Goal: Task Accomplishment & Management: Manage account settings

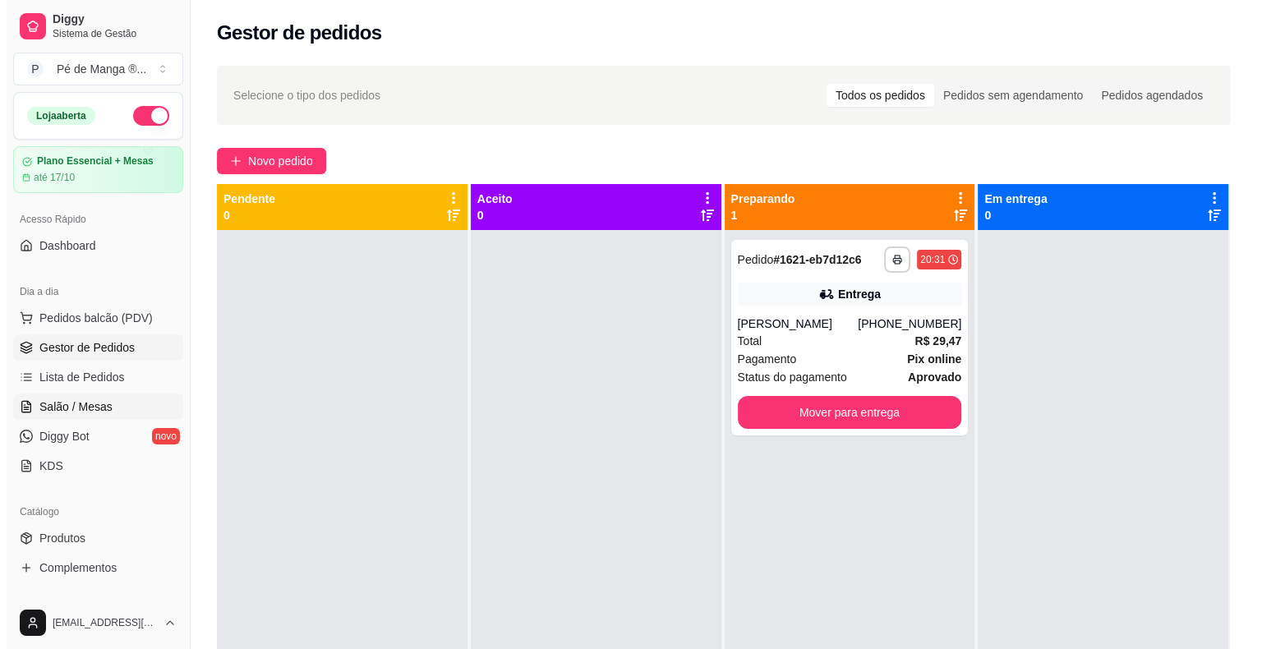
scroll to position [164, 0]
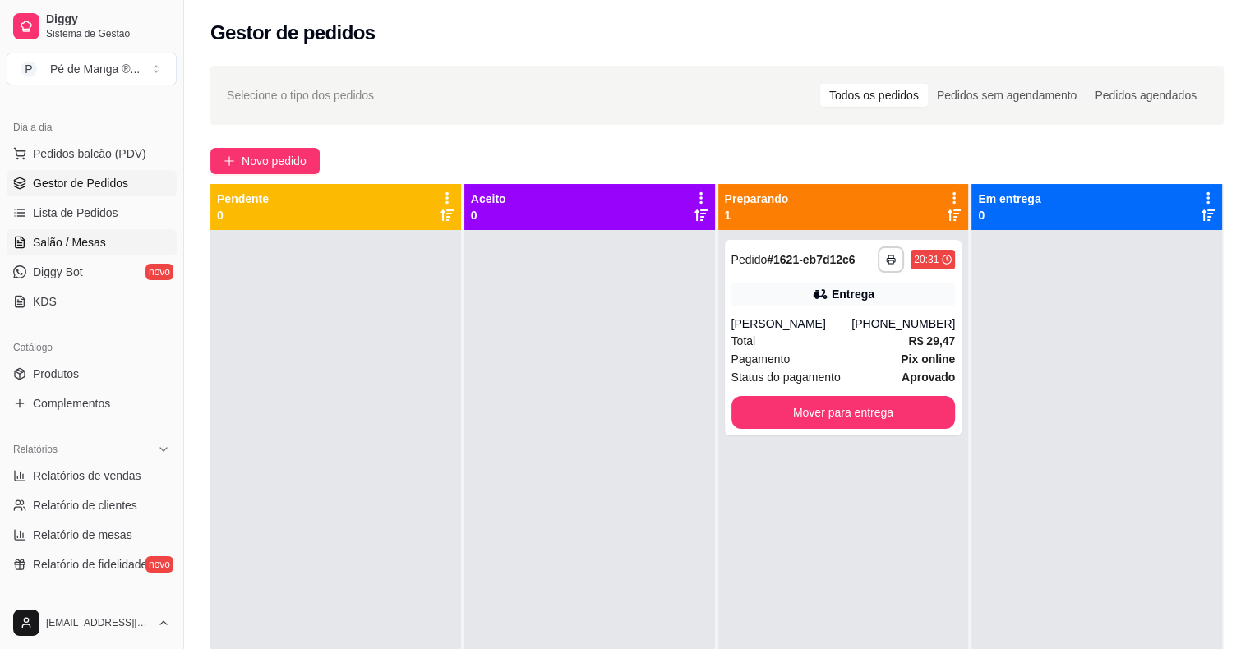
click at [161, 235] on link "Salão / Mesas" at bounding box center [92, 242] width 170 height 26
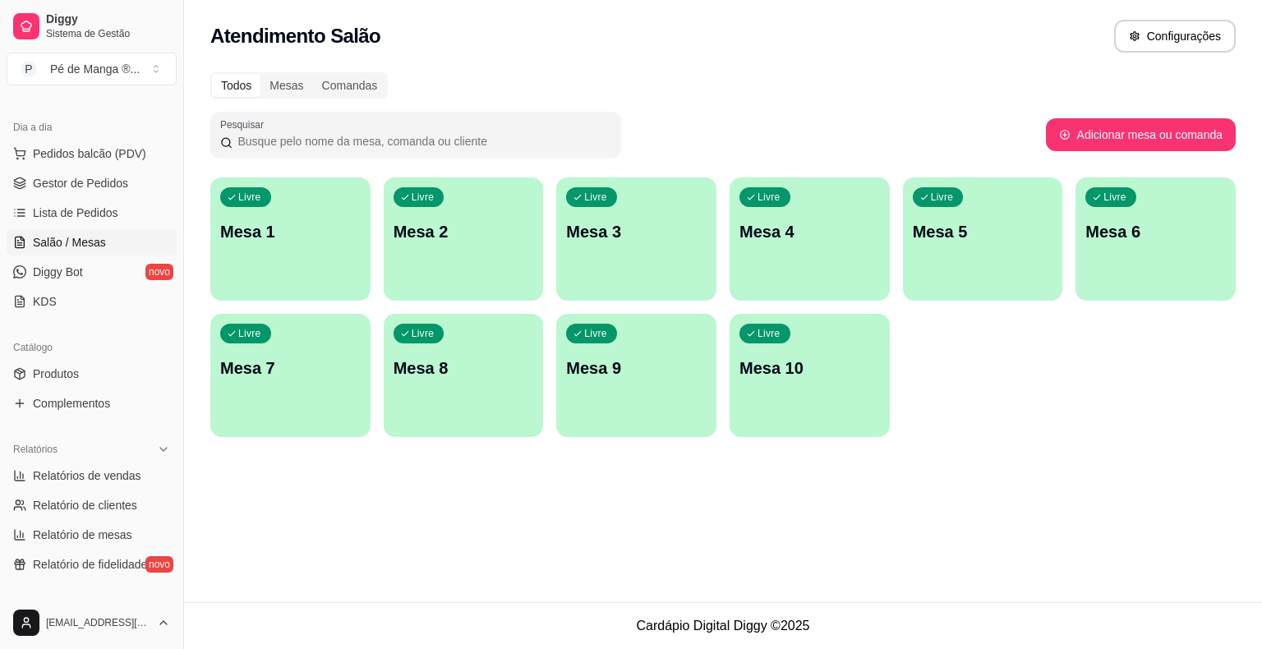
click at [197, 198] on div "Todos Mesas Comandas Pesquisar Adicionar mesa ou comanda Livre Mesa 1 Livre Mes…" at bounding box center [723, 259] width 1078 height 394
click at [306, 224] on p "Mesa 1" at bounding box center [291, 232] width 136 height 22
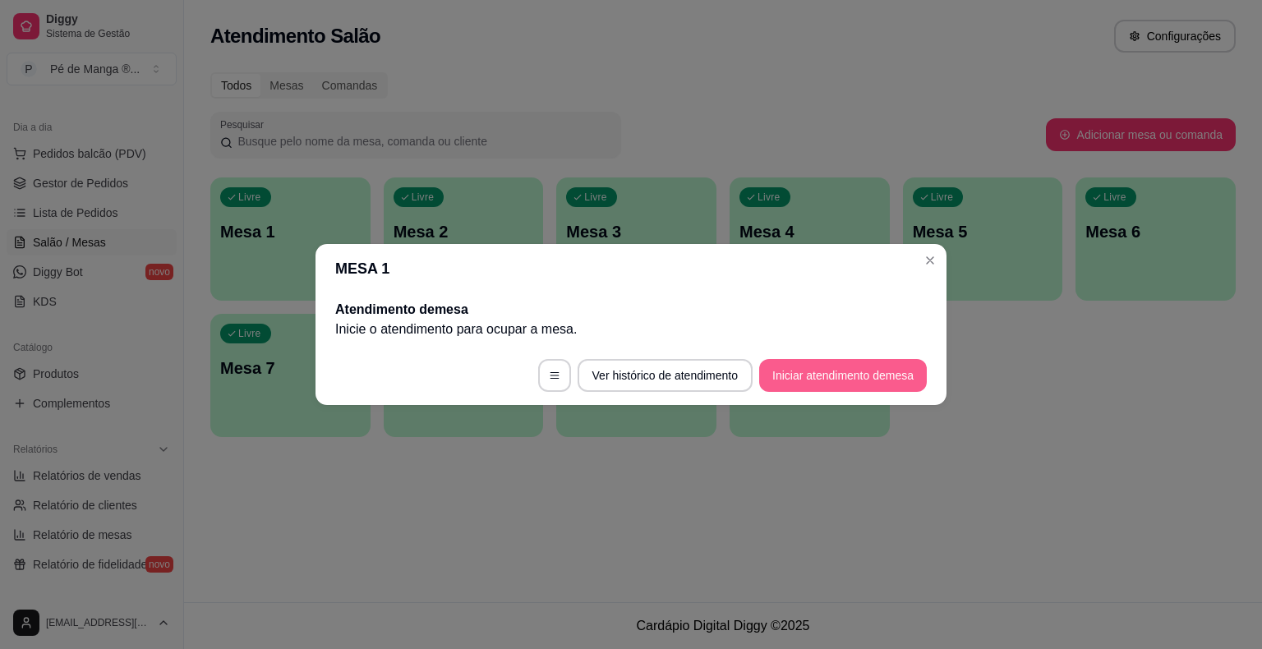
click at [833, 378] on button "Iniciar atendimento de mesa" at bounding box center [843, 375] width 168 height 33
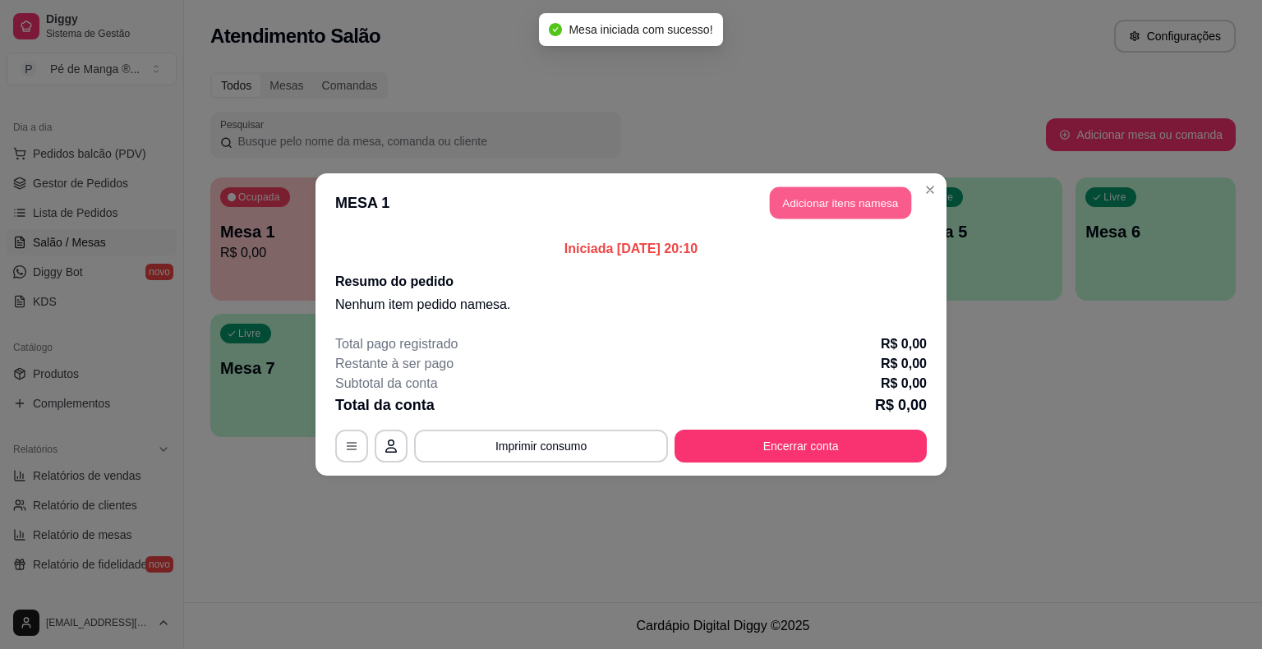
click at [832, 209] on button "Adicionar itens na mesa" at bounding box center [840, 203] width 141 height 32
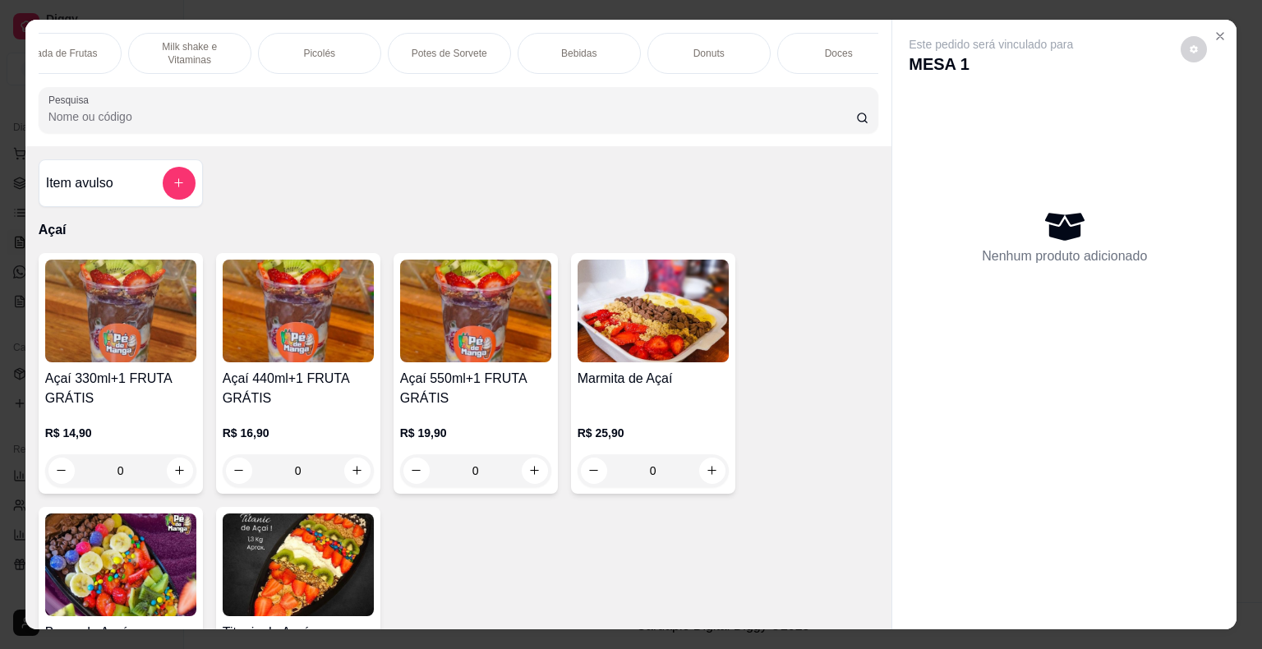
scroll to position [0, 451]
click at [587, 44] on div "Bebidas" at bounding box center [557, 53] width 123 height 41
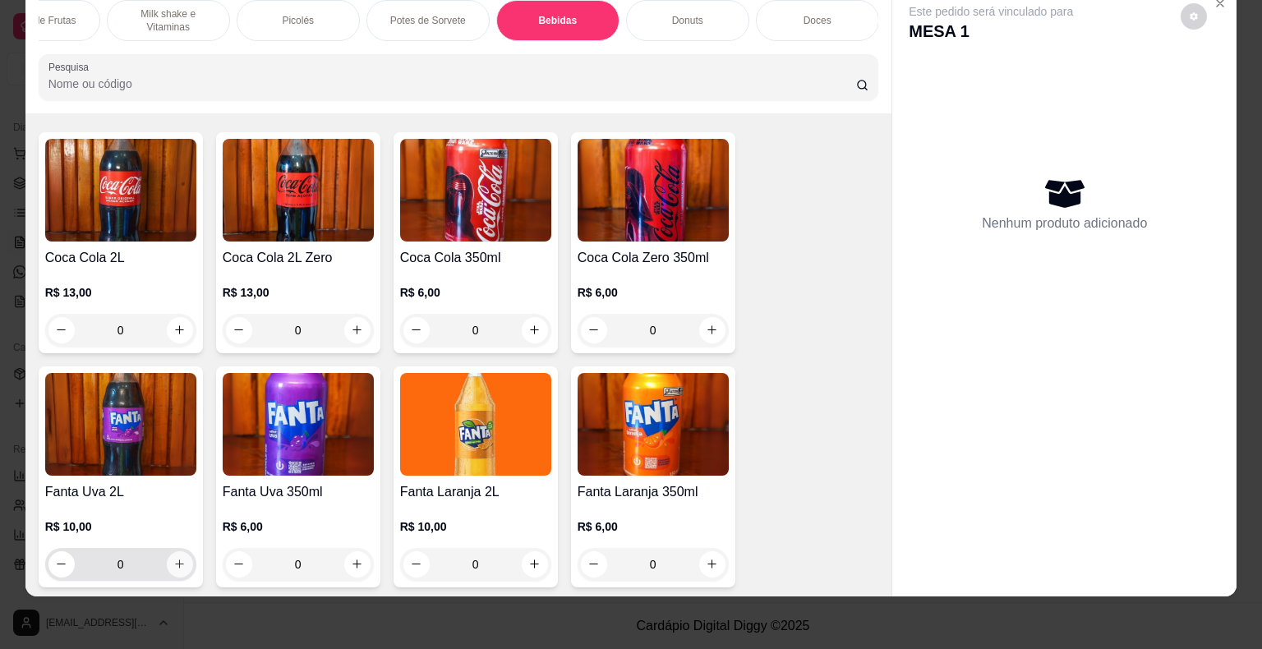
scroll to position [4398, 0]
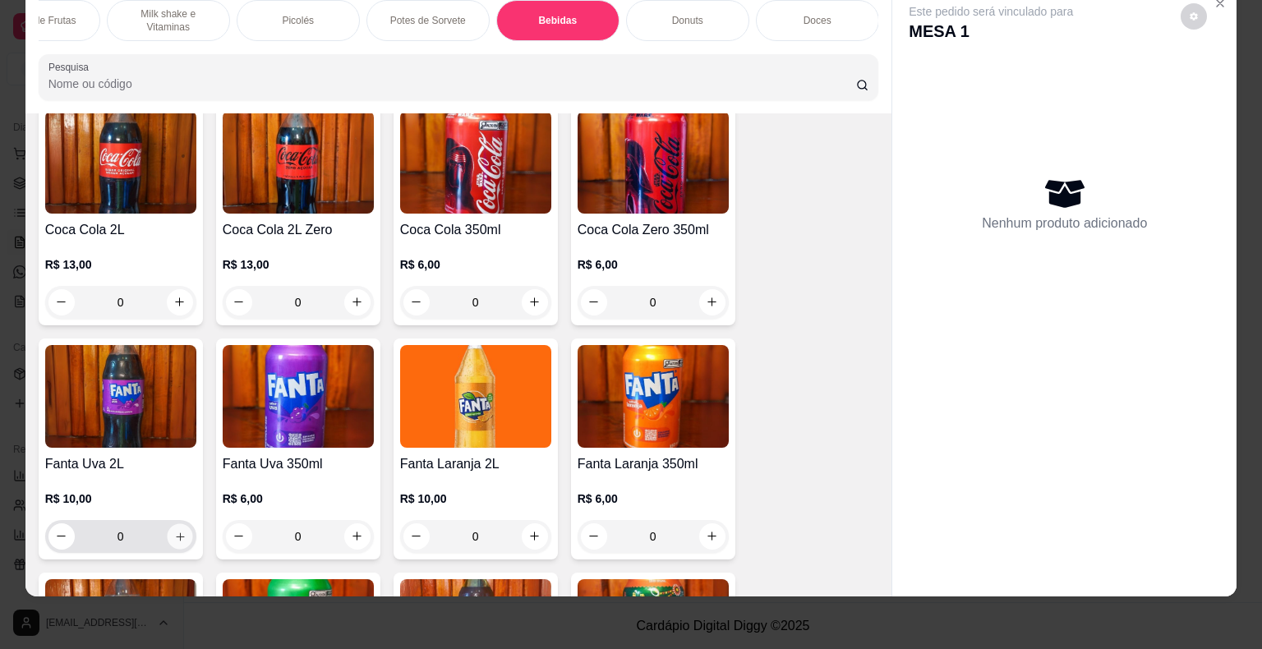
click at [173, 530] on icon "increase-product-quantity" at bounding box center [179, 536] width 12 height 12
type input "1"
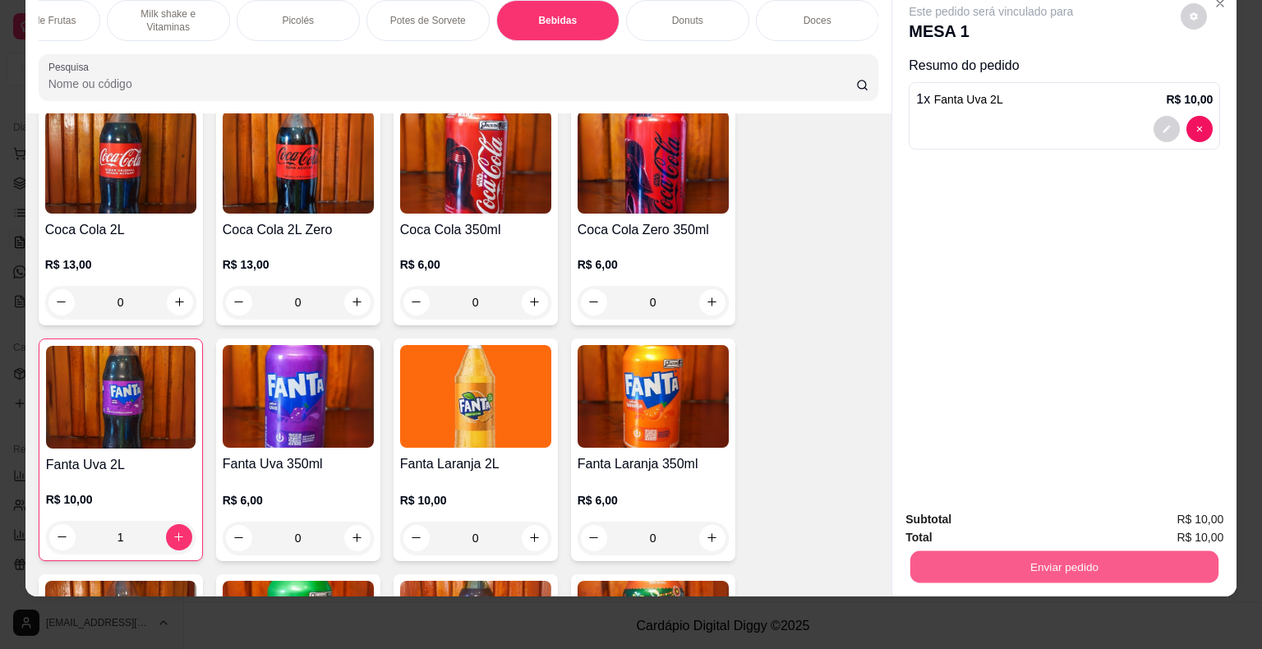
click at [1043, 551] on button "Enviar pedido" at bounding box center [1064, 567] width 308 height 32
click at [1157, 517] on button "Enviar pedido" at bounding box center [1181, 514] width 93 height 31
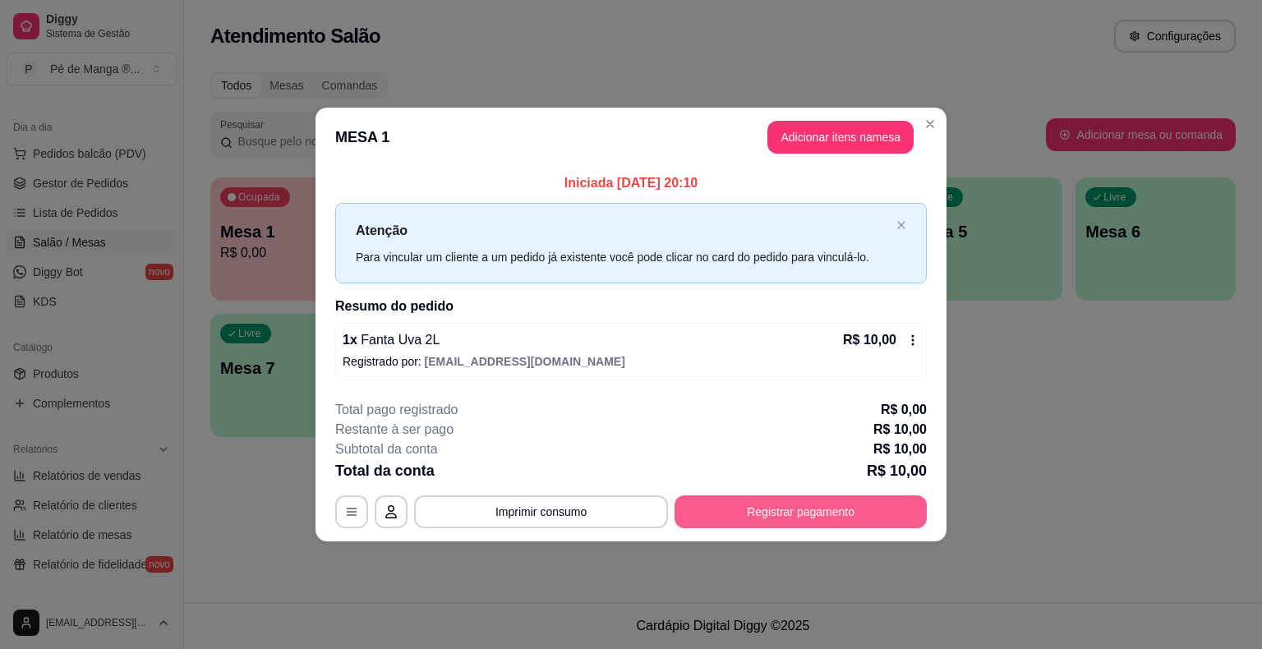
click at [815, 505] on button "Registrar pagamento" at bounding box center [800, 511] width 252 height 33
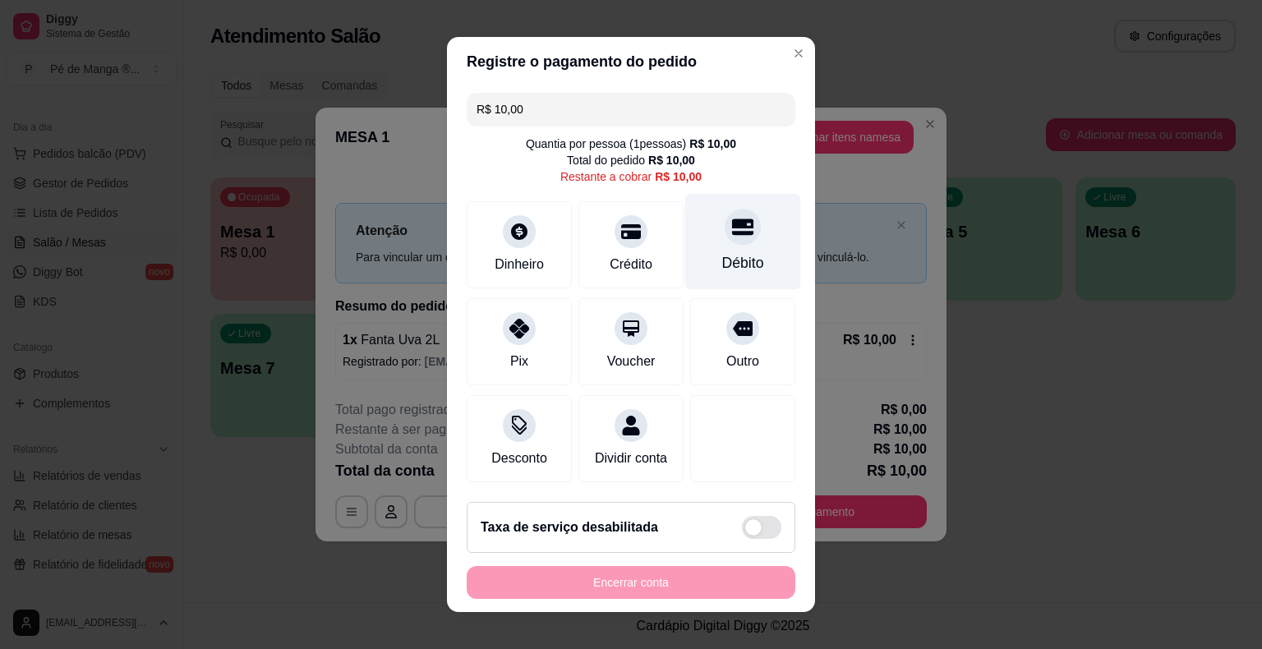
click at [729, 268] on div "Débito" at bounding box center [743, 262] width 42 height 21
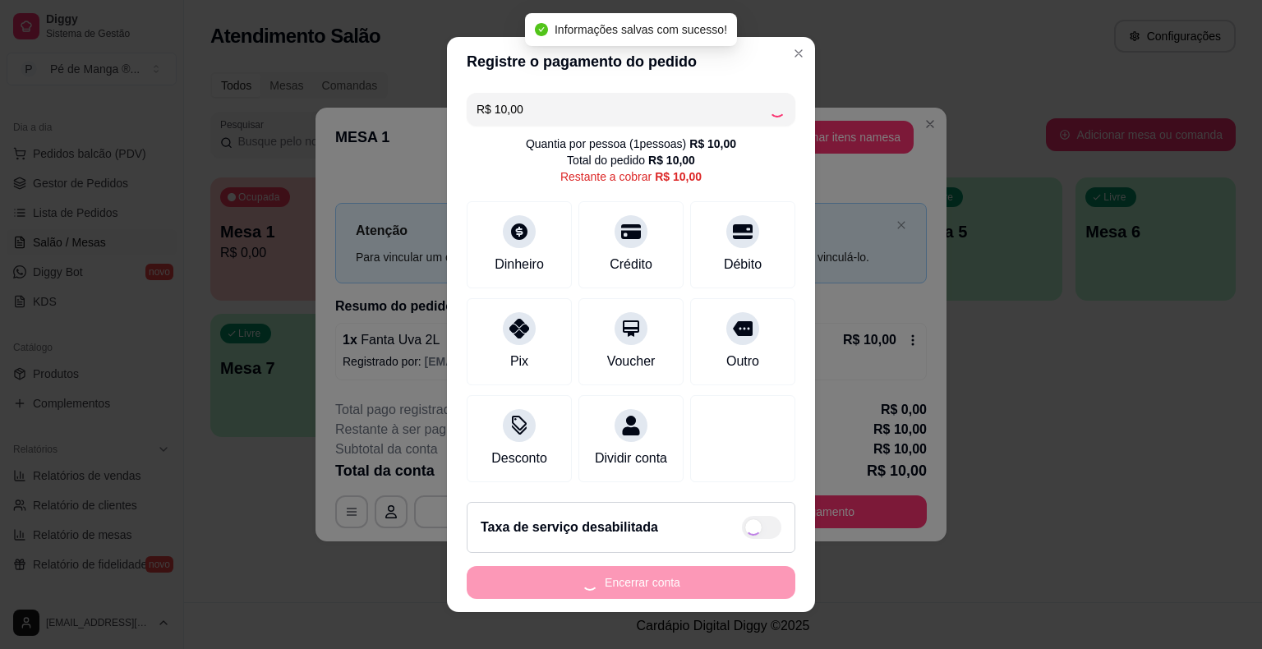
type input "R$ 0,00"
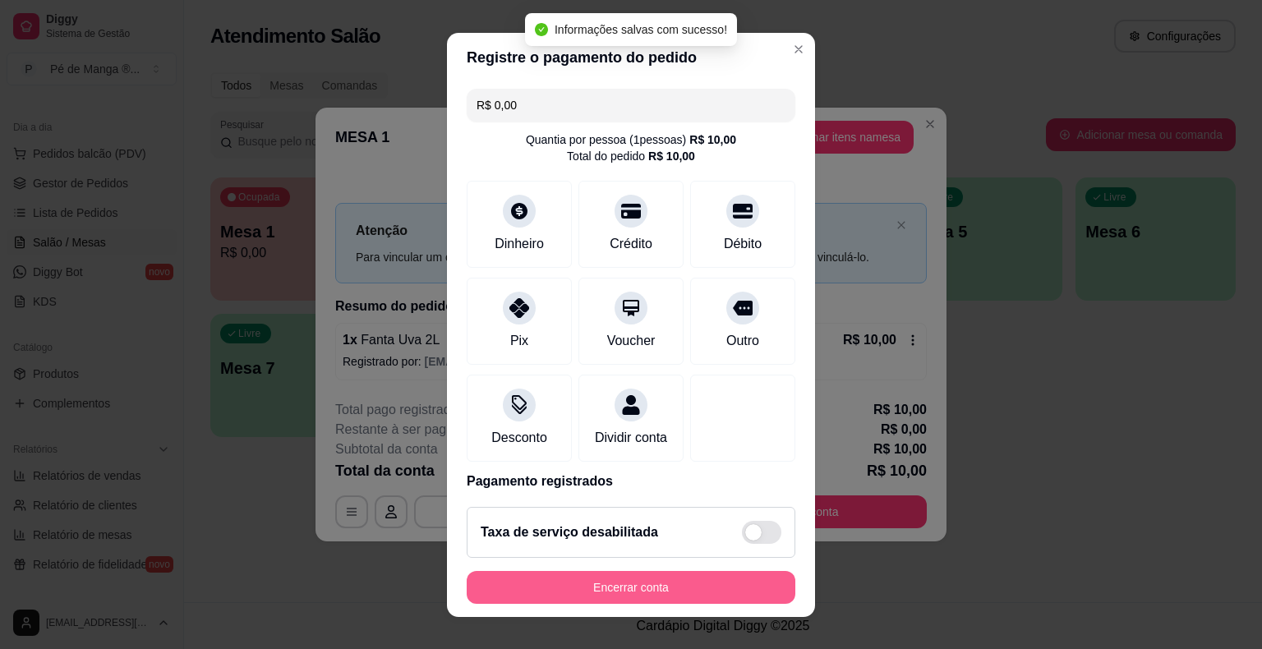
click at [682, 591] on button "Encerrar conta" at bounding box center [631, 587] width 329 height 33
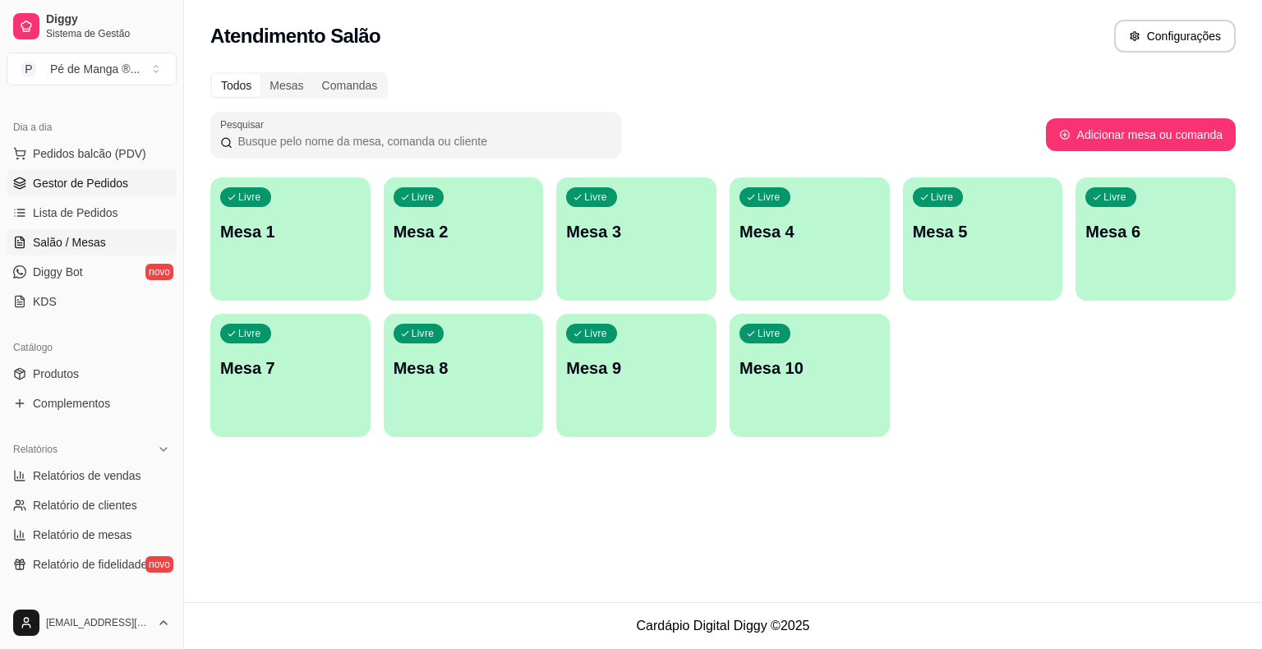
click at [117, 191] on link "Gestor de Pedidos" at bounding box center [92, 183] width 170 height 26
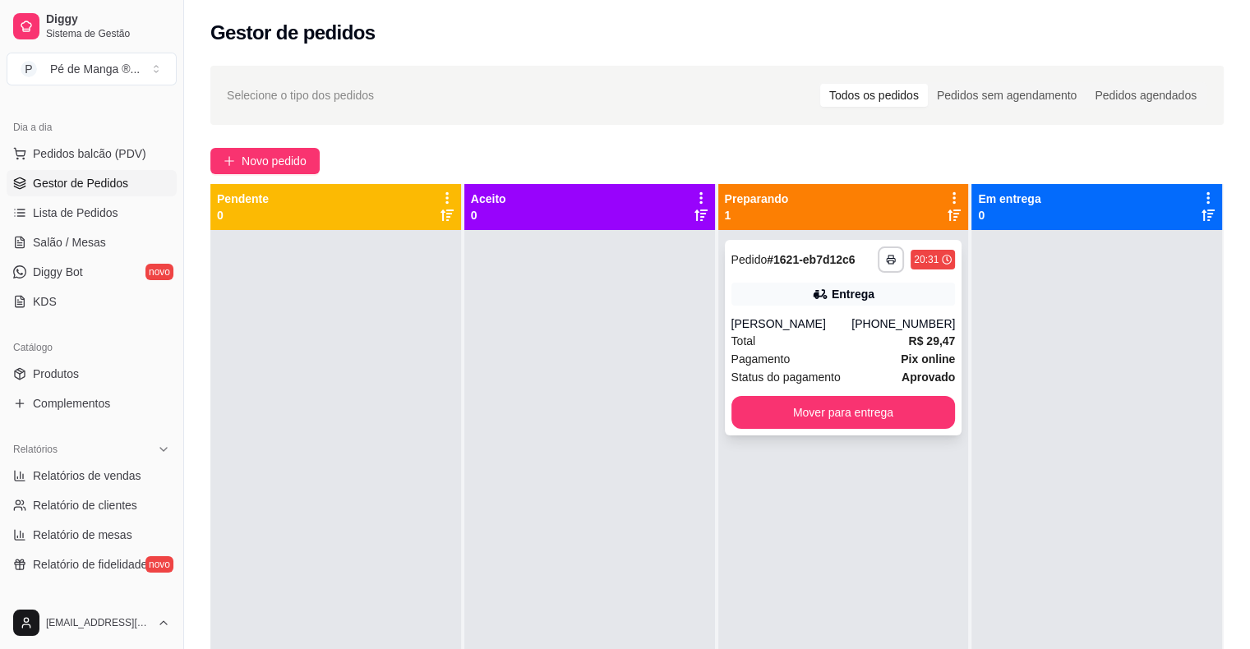
click at [845, 374] on div "Status do pagamento aprovado" at bounding box center [843, 377] width 224 height 18
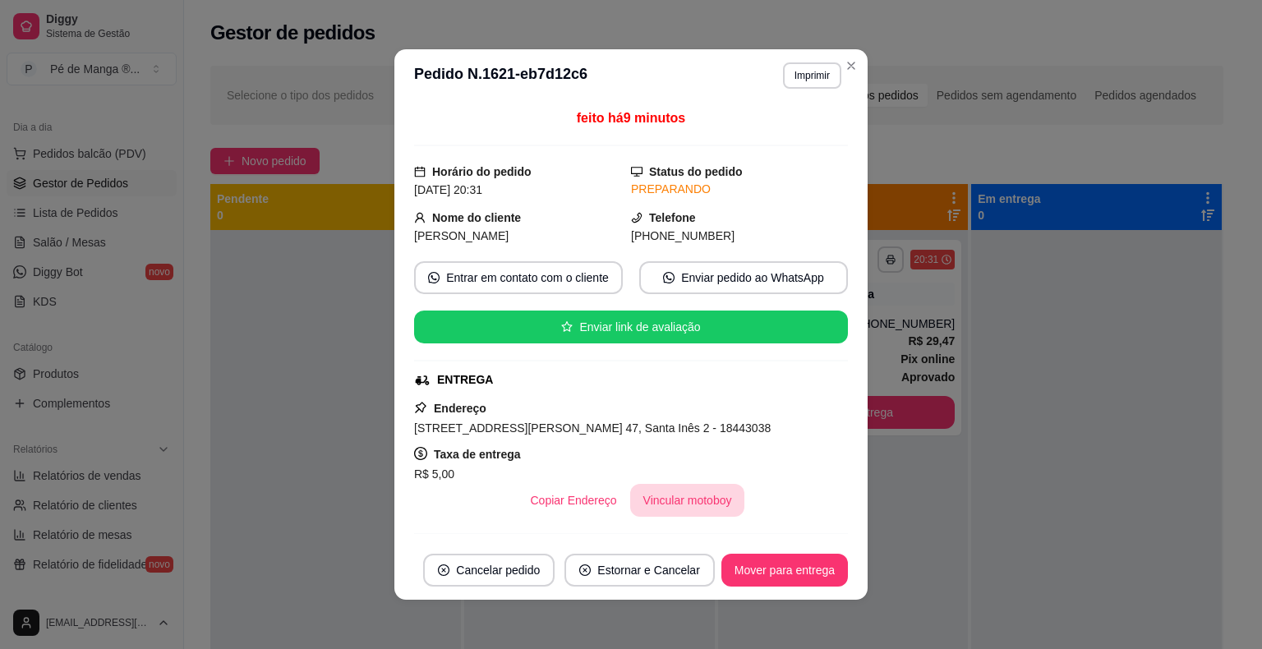
click at [667, 504] on button "Vincular motoboy" at bounding box center [687, 500] width 115 height 33
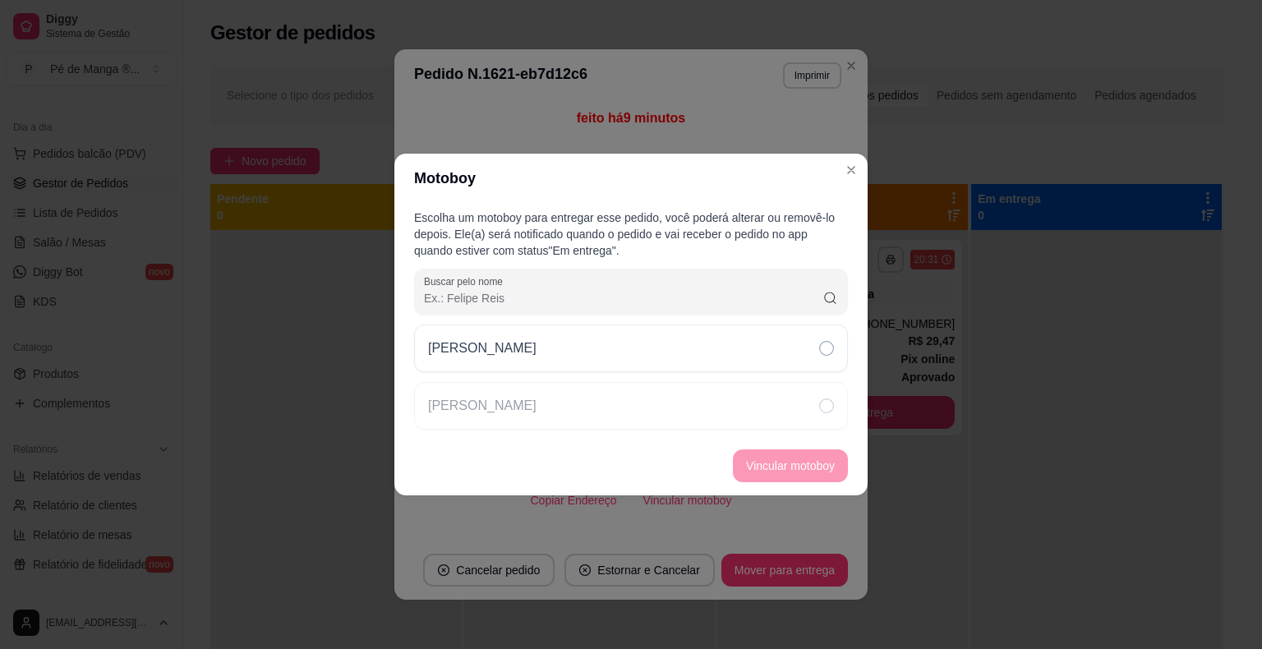
drag, startPoint x: 658, startPoint y: 355, endPoint x: 745, endPoint y: 439, distance: 120.9
click at [661, 357] on div "[PERSON_NAME]" at bounding box center [631, 349] width 434 height 48
click at [799, 480] on button "Vincular motoboy" at bounding box center [790, 466] width 112 height 32
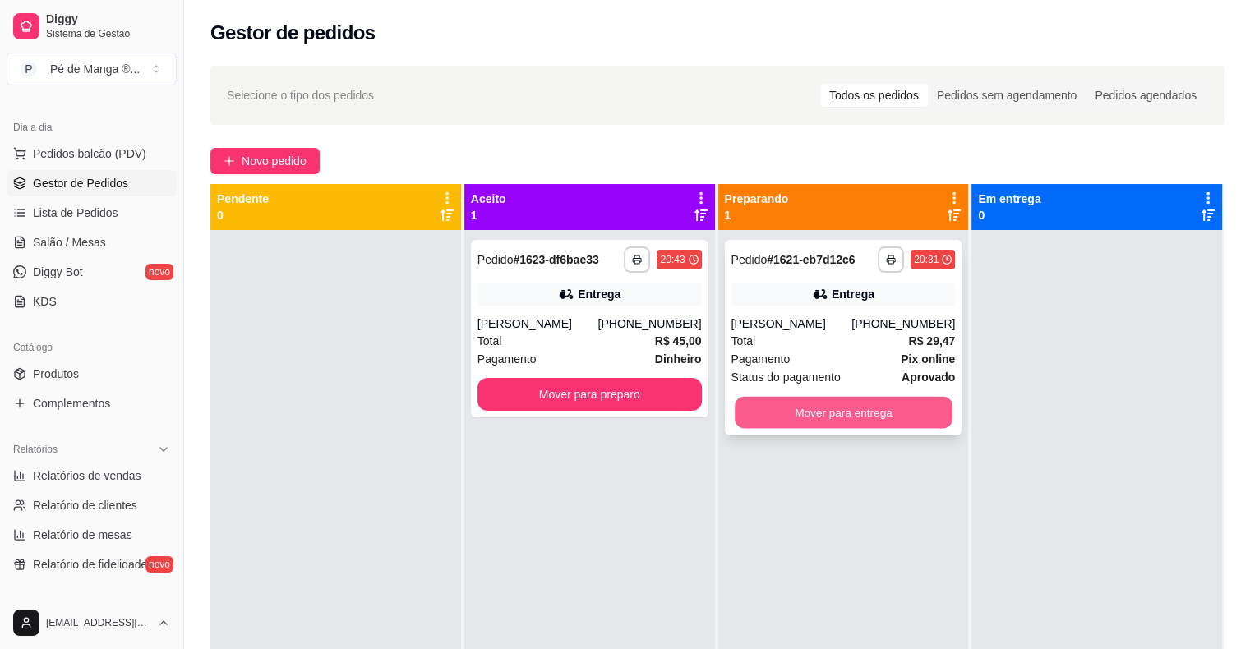
click at [772, 415] on button "Mover para entrega" at bounding box center [843, 413] width 218 height 32
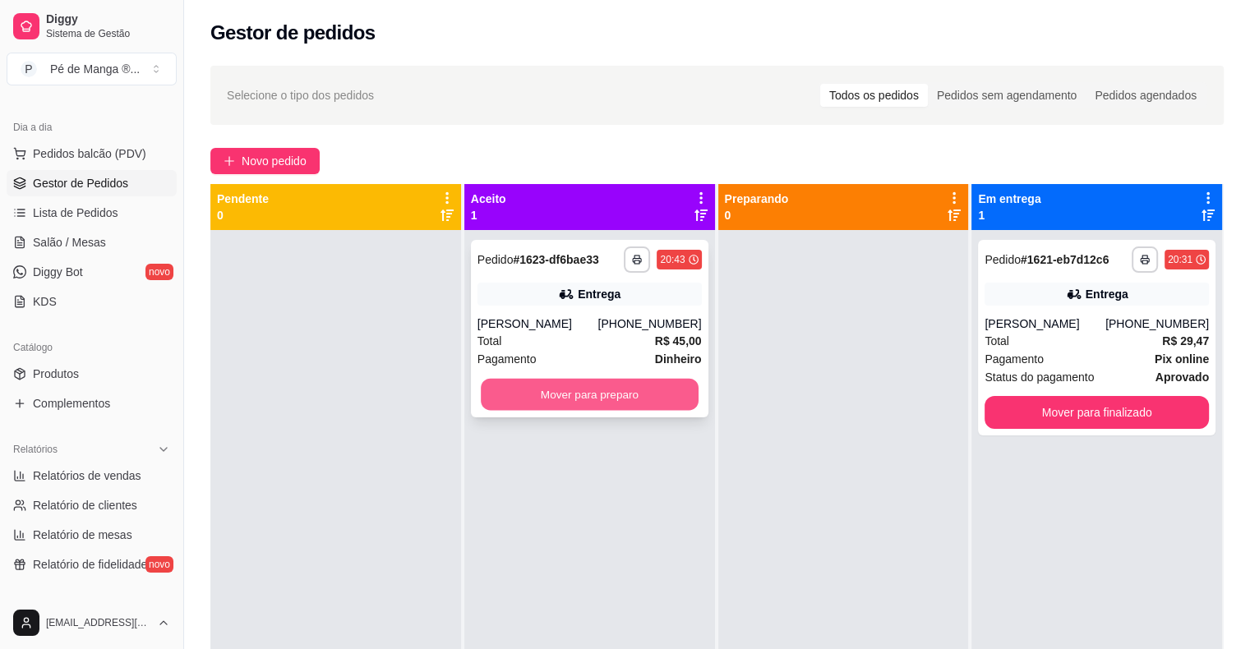
click at [641, 395] on button "Mover para preparo" at bounding box center [590, 395] width 218 height 32
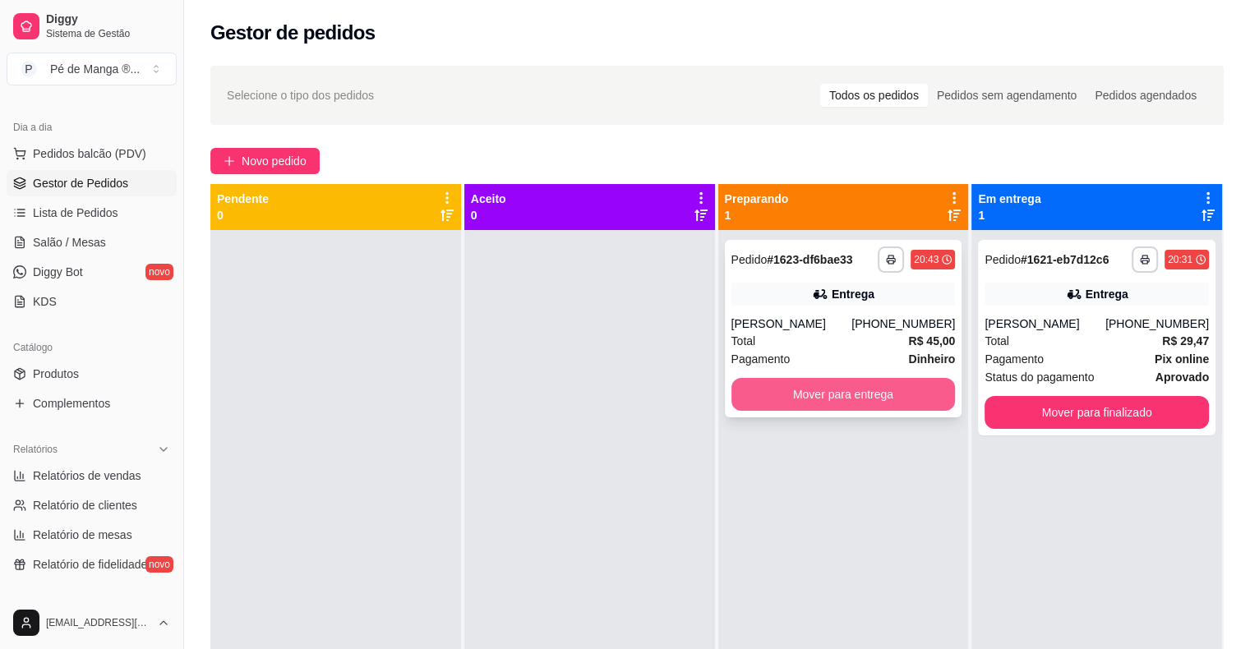
click at [766, 387] on button "Mover para entrega" at bounding box center [843, 394] width 224 height 33
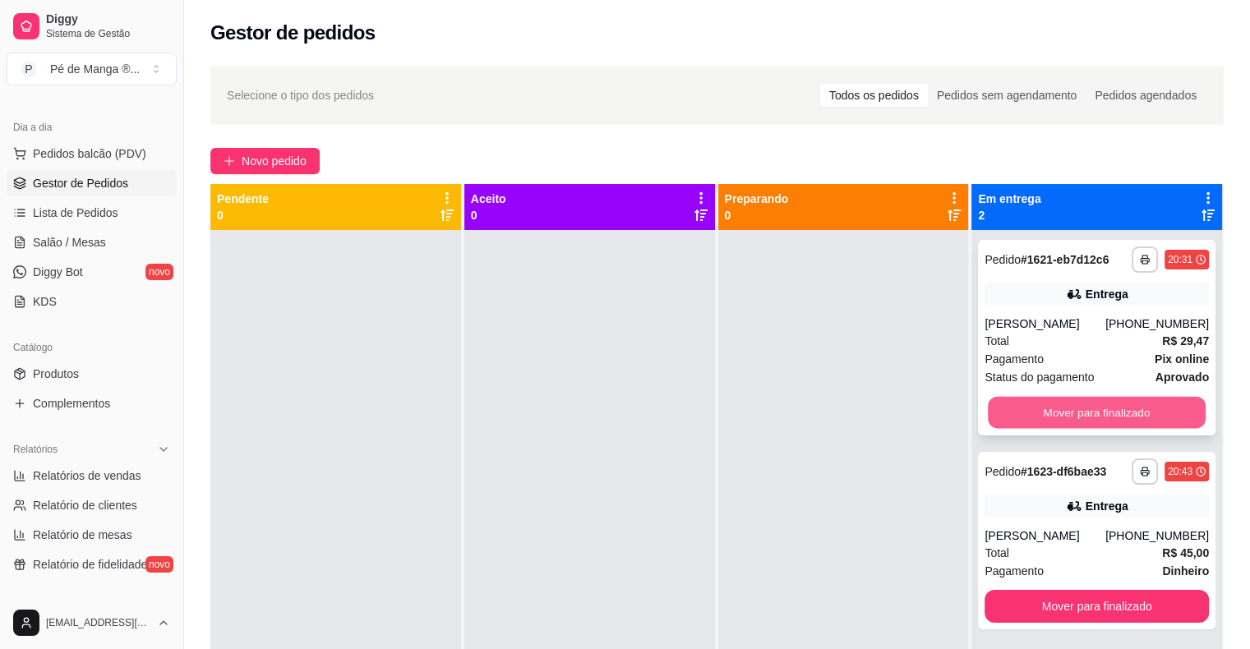
click at [1129, 416] on button "Mover para finalizado" at bounding box center [1096, 413] width 218 height 32
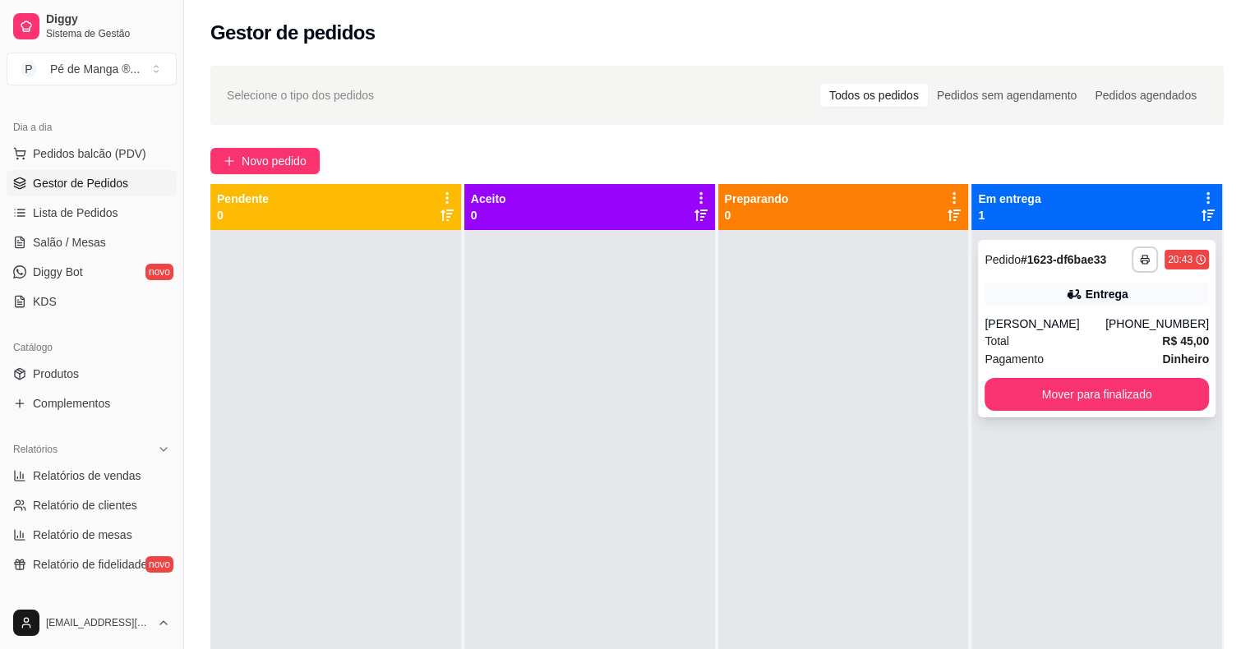
click at [1084, 332] on div "Total R$ 45,00" at bounding box center [1096, 341] width 224 height 18
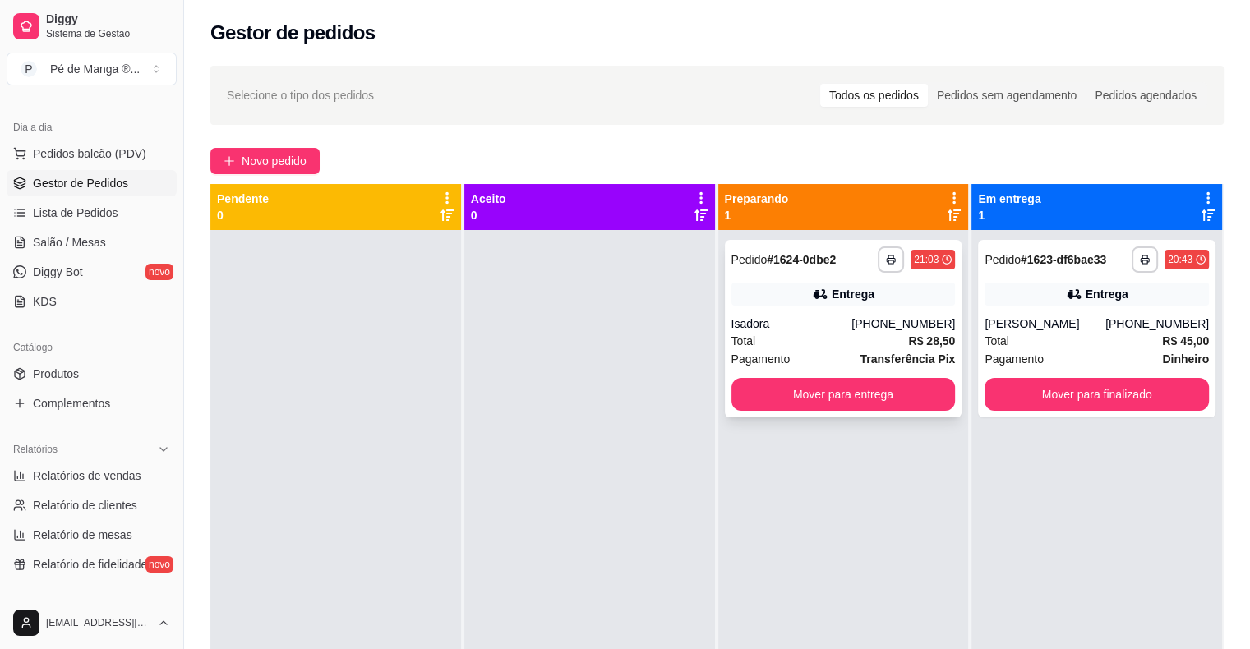
click at [887, 372] on div "**********" at bounding box center [843, 328] width 237 height 177
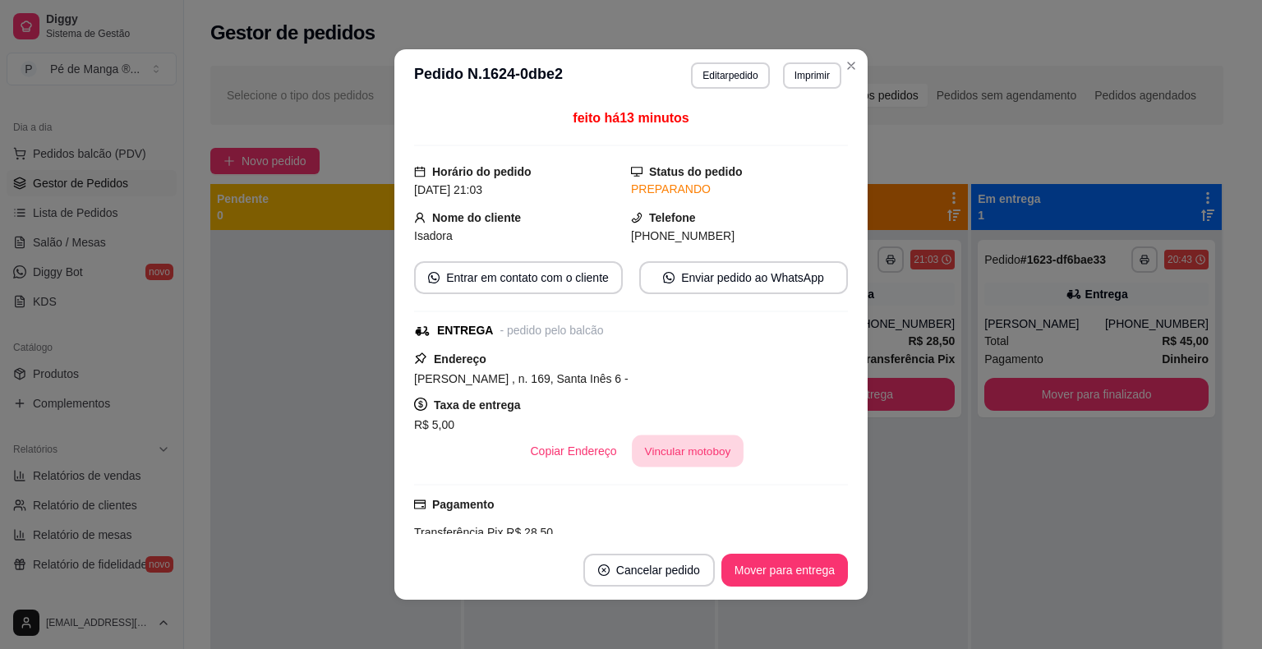
click at [670, 441] on button "Vincular motoboy" at bounding box center [688, 451] width 112 height 32
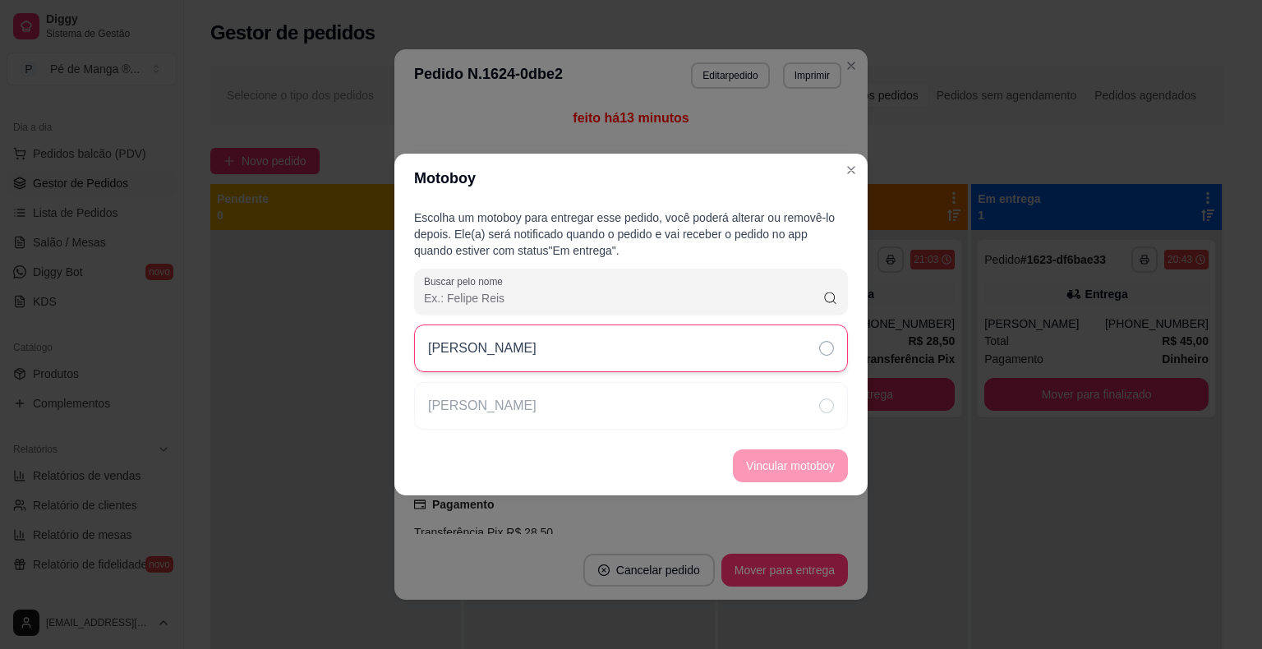
click at [699, 360] on div "[PERSON_NAME]" at bounding box center [631, 349] width 434 height 48
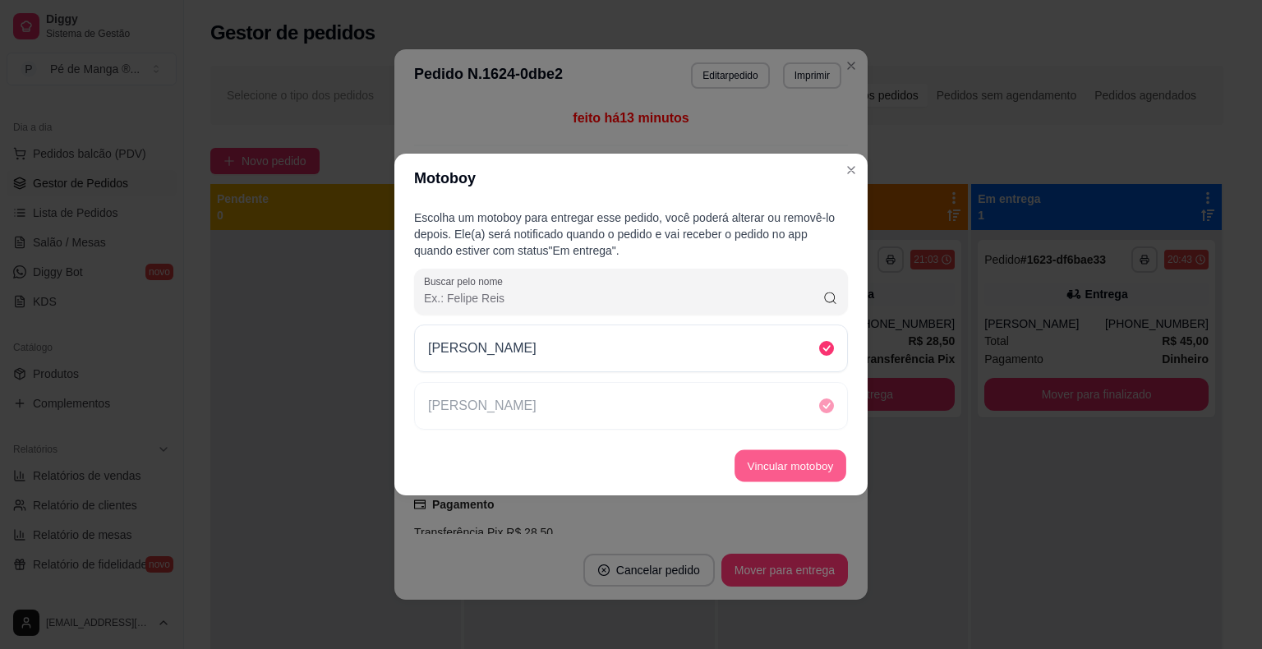
click at [789, 466] on button "Vincular motoboy" at bounding box center [790, 466] width 112 height 32
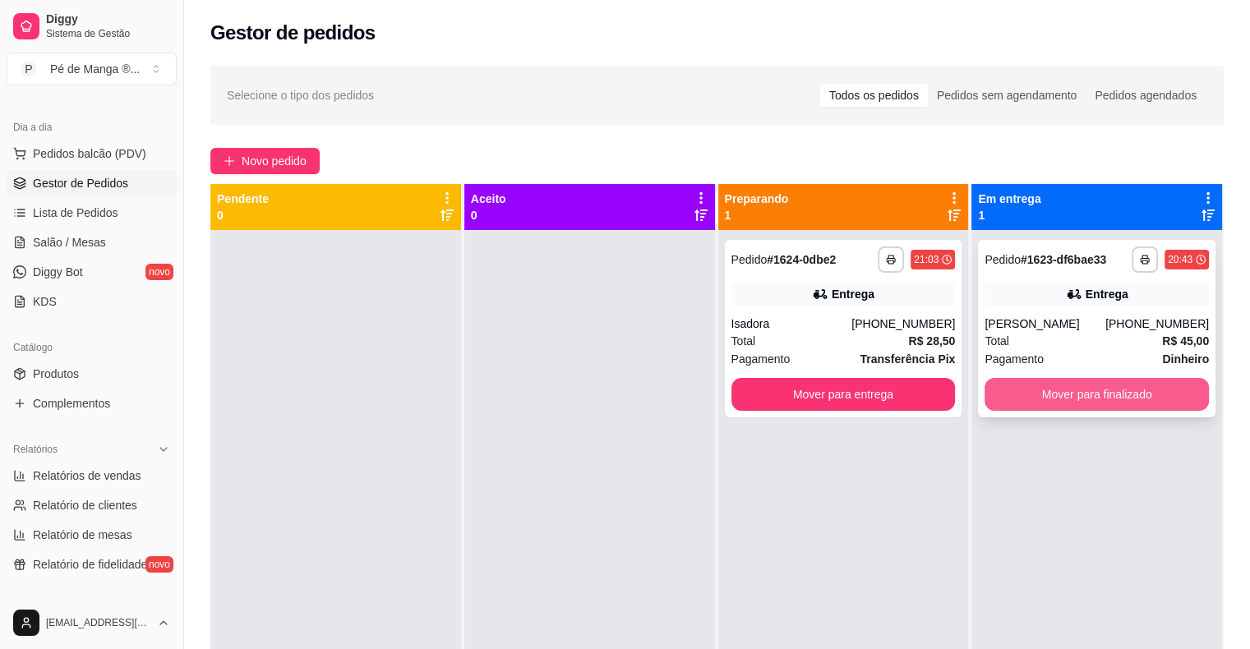
click at [1012, 398] on button "Mover para finalizado" at bounding box center [1096, 394] width 224 height 33
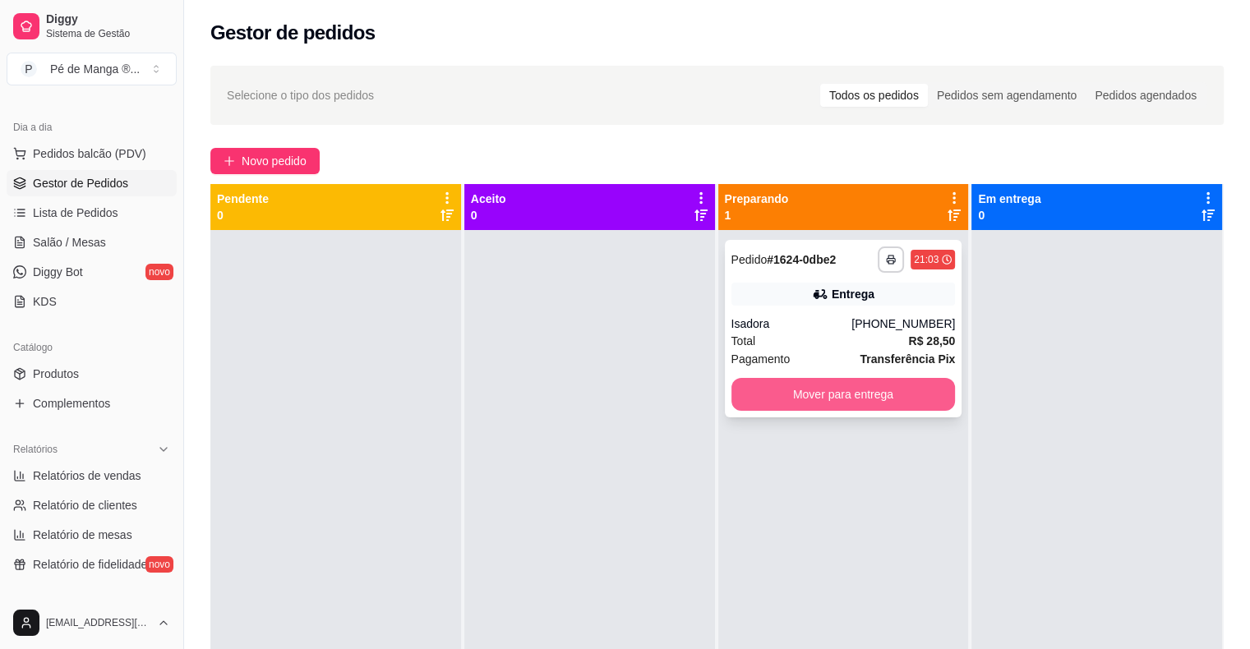
click at [841, 399] on button "Mover para entrega" at bounding box center [843, 394] width 224 height 33
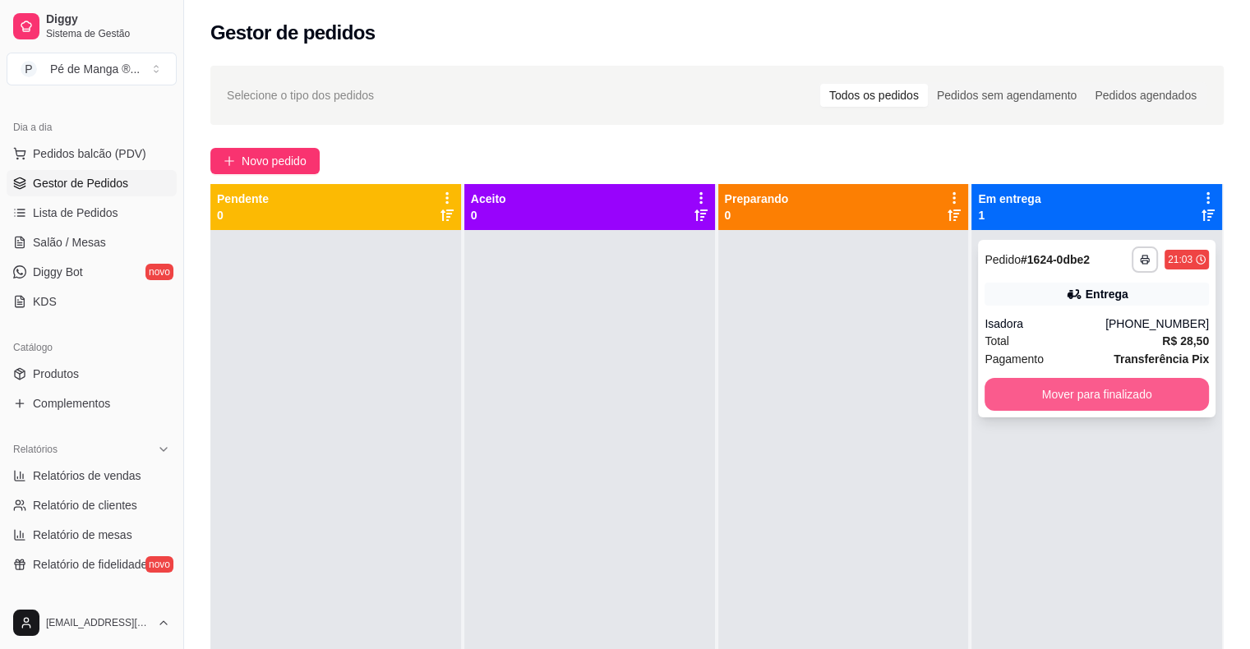
click at [1100, 389] on button "Mover para finalizado" at bounding box center [1096, 394] width 224 height 33
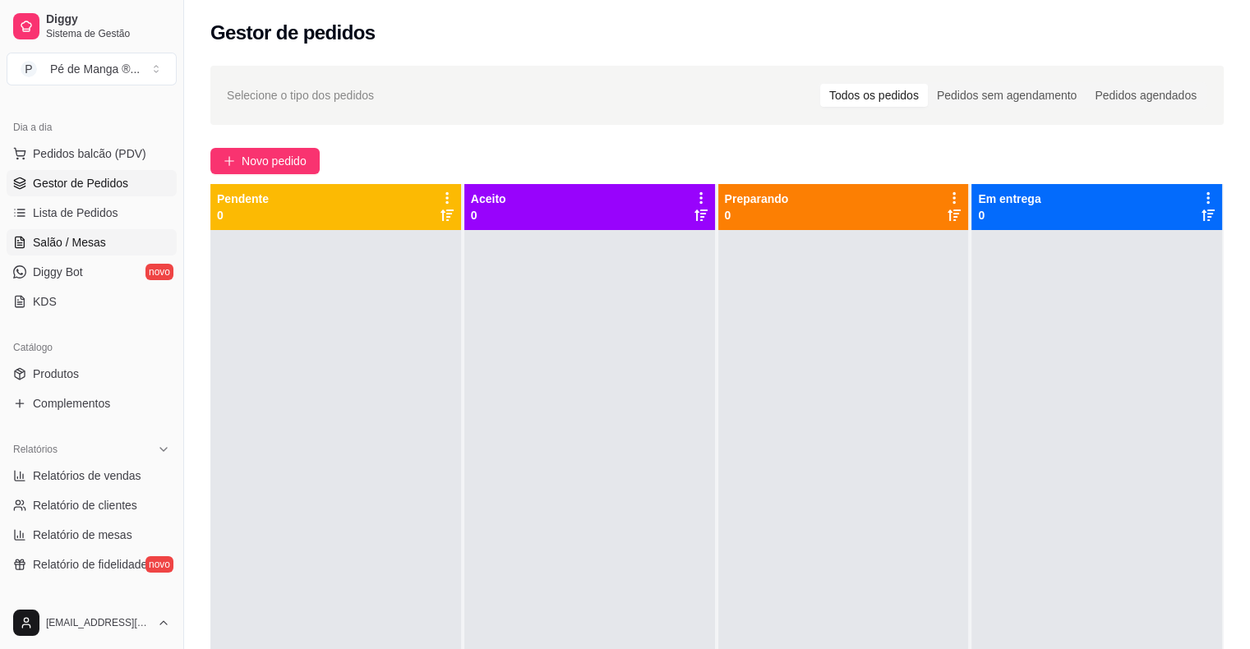
click at [93, 241] on span "Salão / Mesas" at bounding box center [69, 242] width 73 height 16
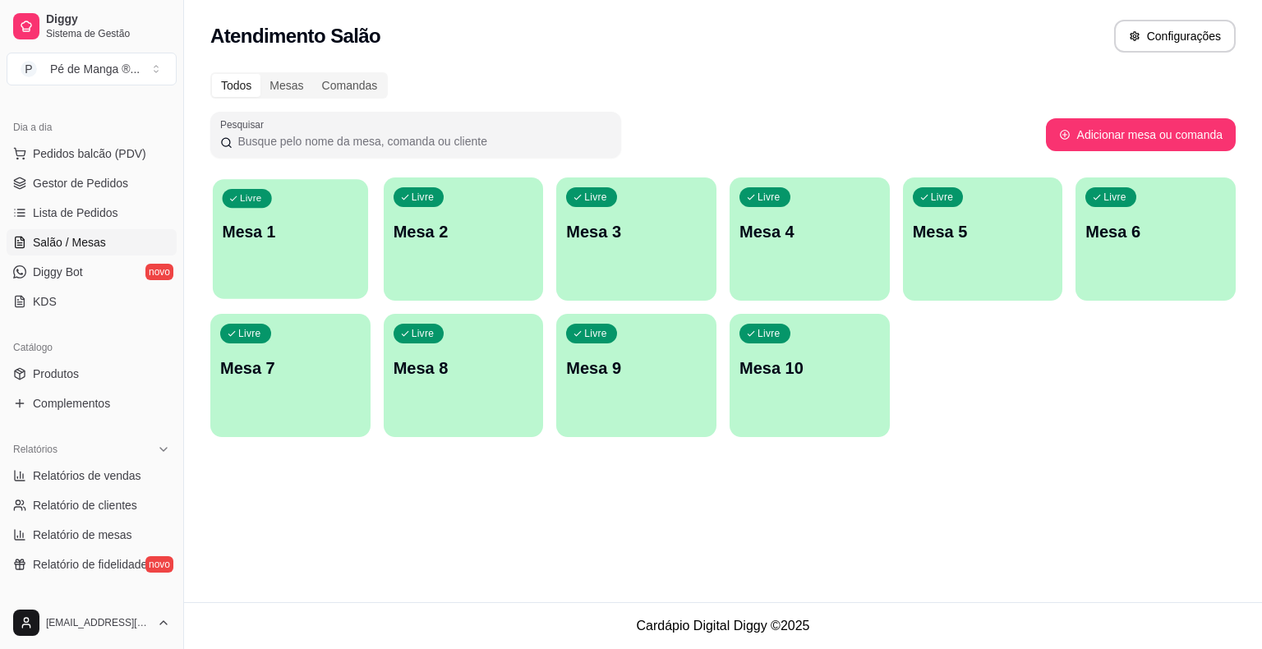
click at [329, 236] on p "Mesa 1" at bounding box center [291, 232] width 136 height 22
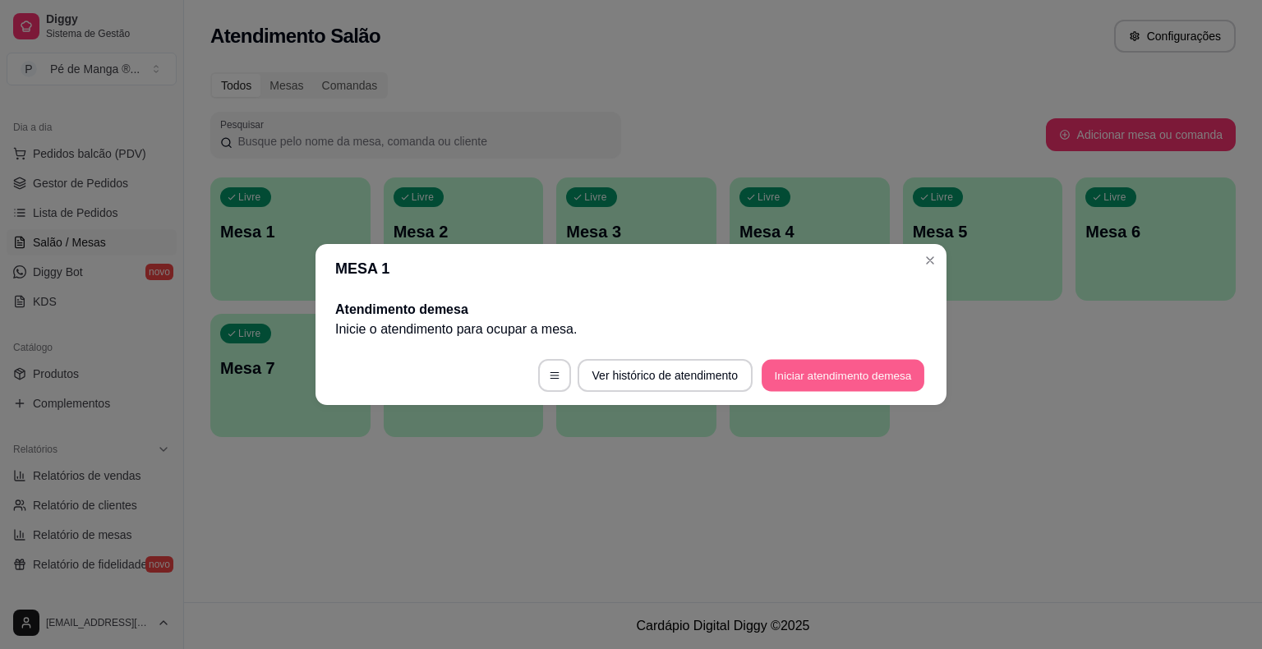
click at [810, 384] on button "Iniciar atendimento de mesa" at bounding box center [843, 376] width 163 height 32
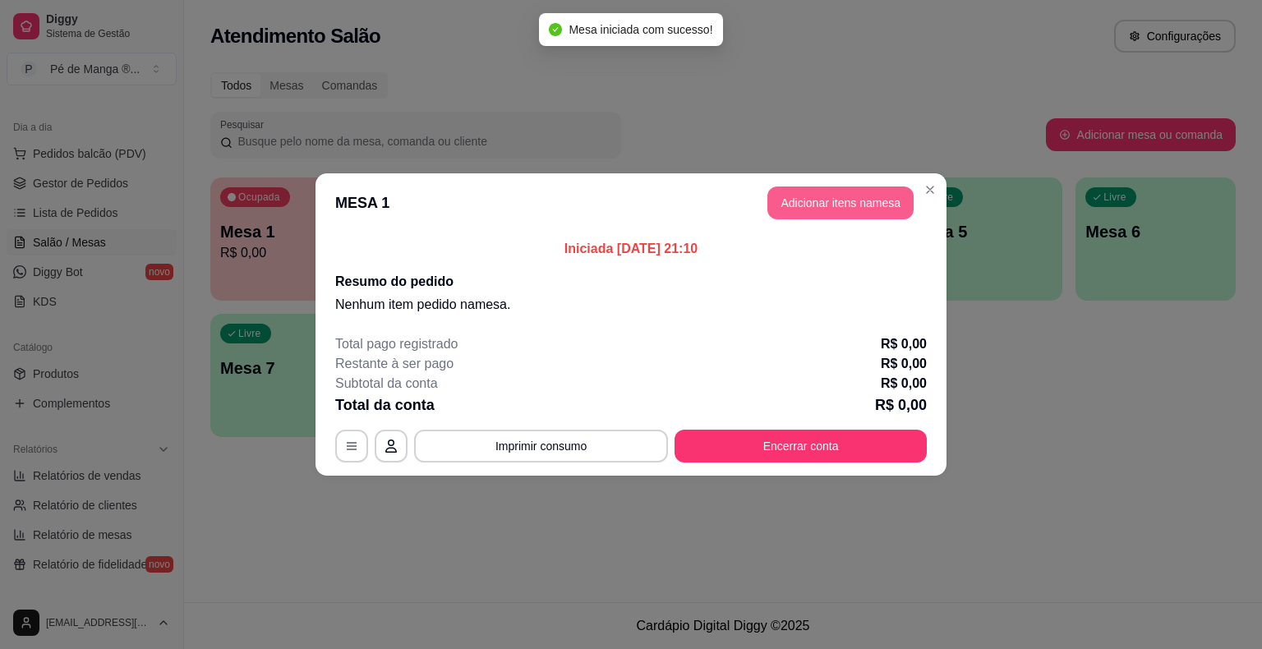
click at [884, 210] on button "Adicionar itens na mesa" at bounding box center [840, 202] width 146 height 33
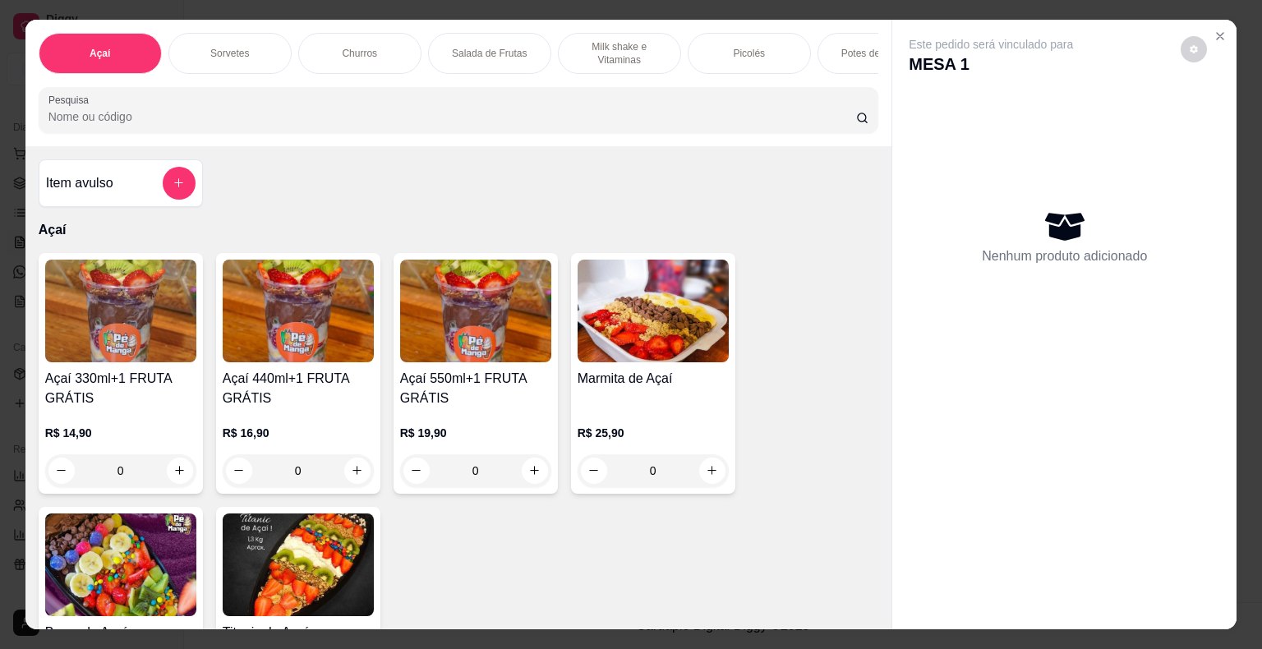
click at [263, 50] on div "Sorvetes" at bounding box center [229, 53] width 123 height 41
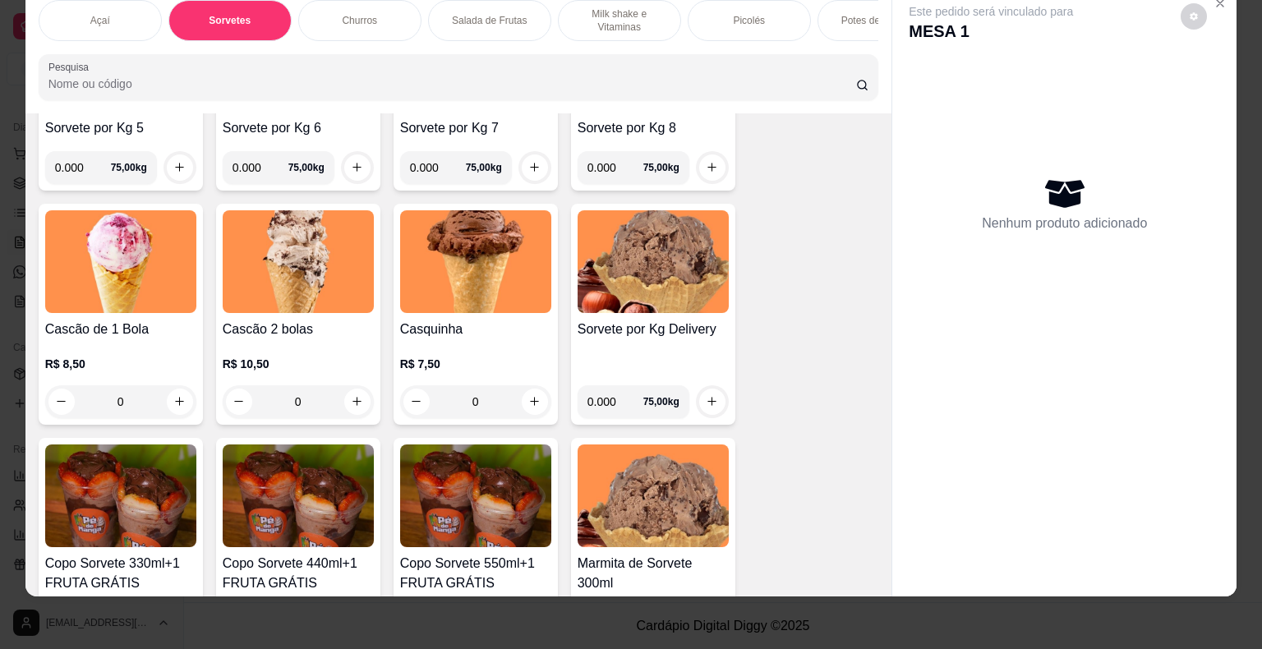
scroll to position [841, 0]
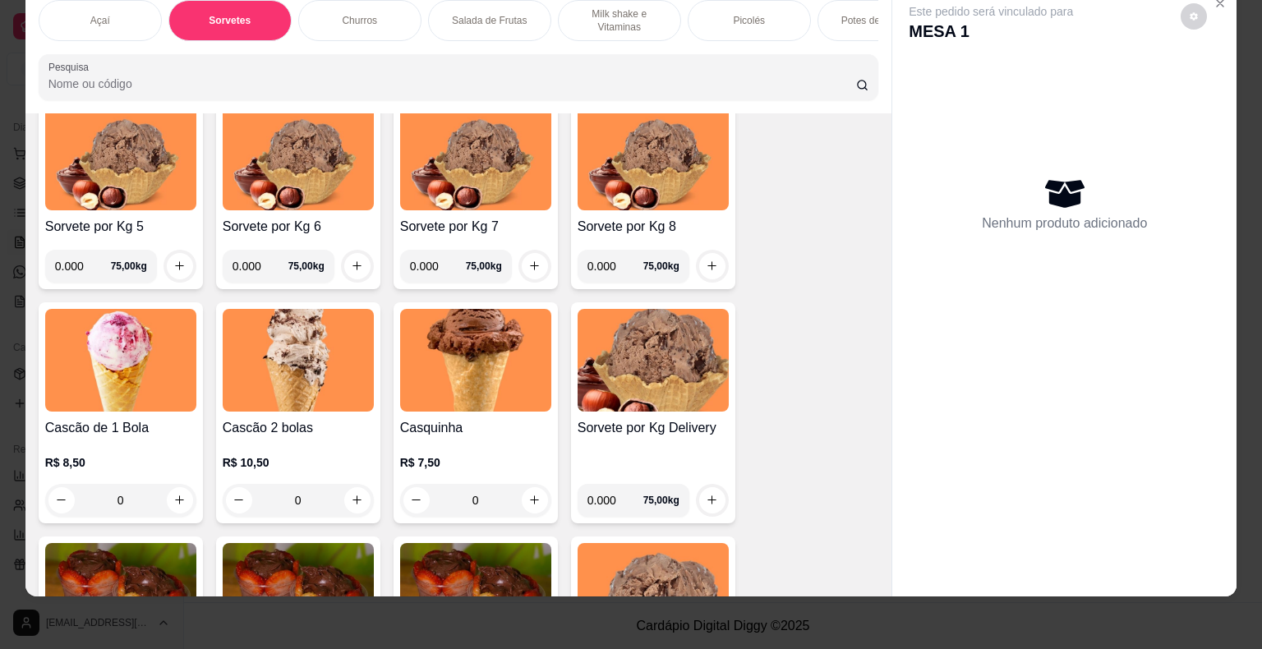
click at [748, 21] on div "Picolés" at bounding box center [749, 20] width 123 height 41
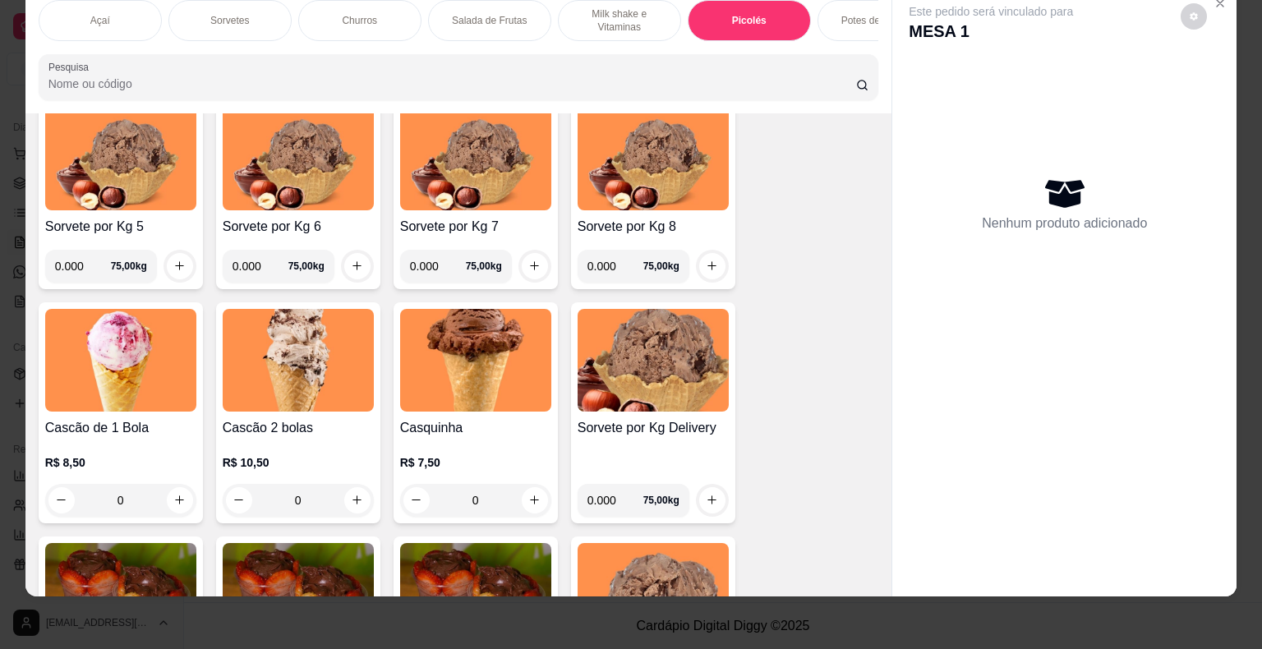
scroll to position [2806, 0]
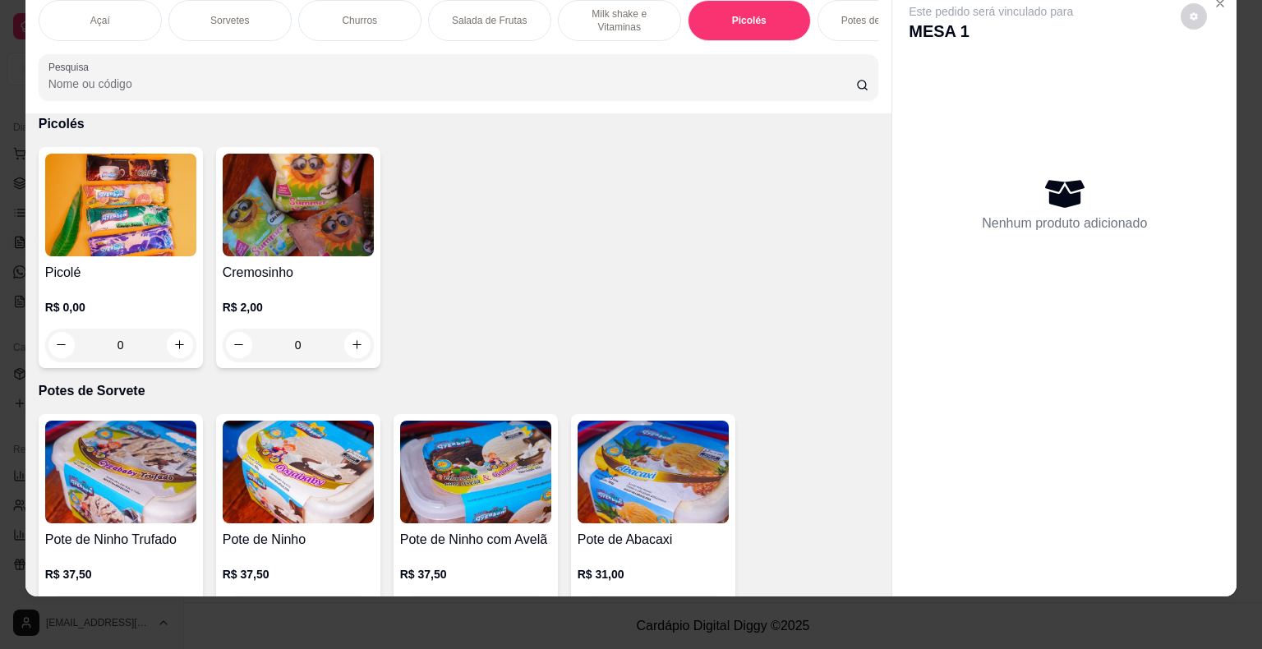
click at [191, 343] on div "Picolé R$ 0,00 0" at bounding box center [121, 257] width 164 height 221
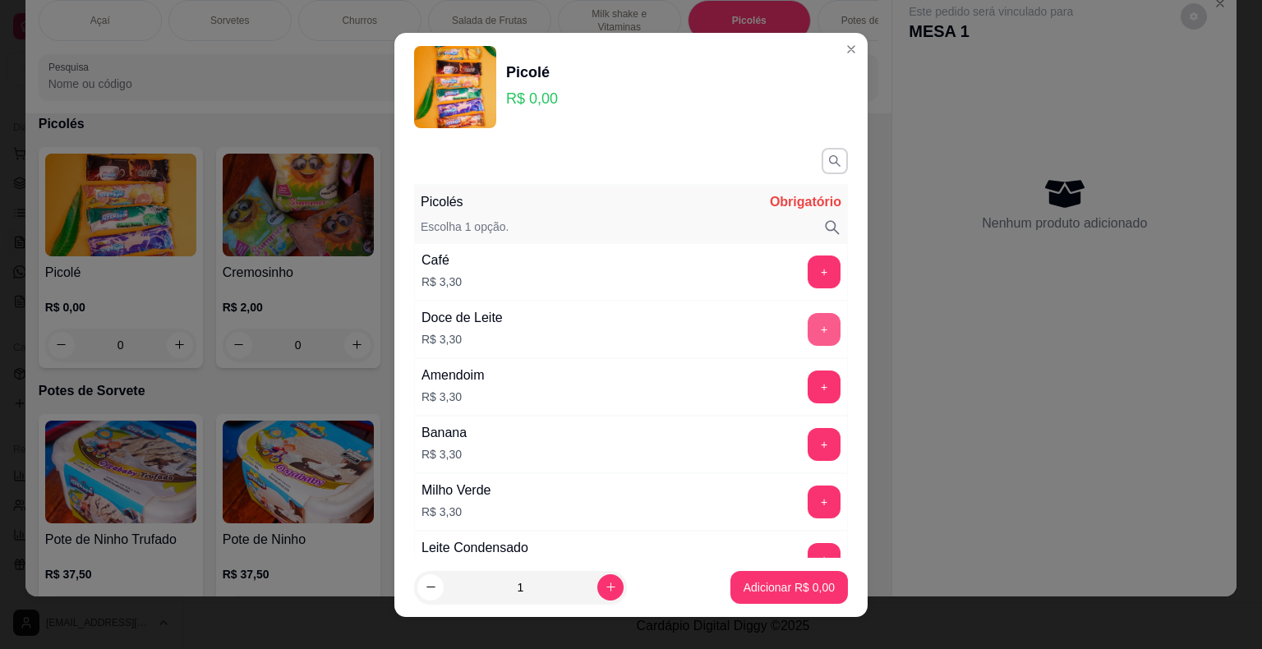
click at [808, 334] on button "+" at bounding box center [824, 329] width 33 height 33
click at [808, 334] on button "+" at bounding box center [824, 329] width 32 height 32
click at [771, 590] on p "Adicionar R$ 6,60" at bounding box center [788, 587] width 89 height 16
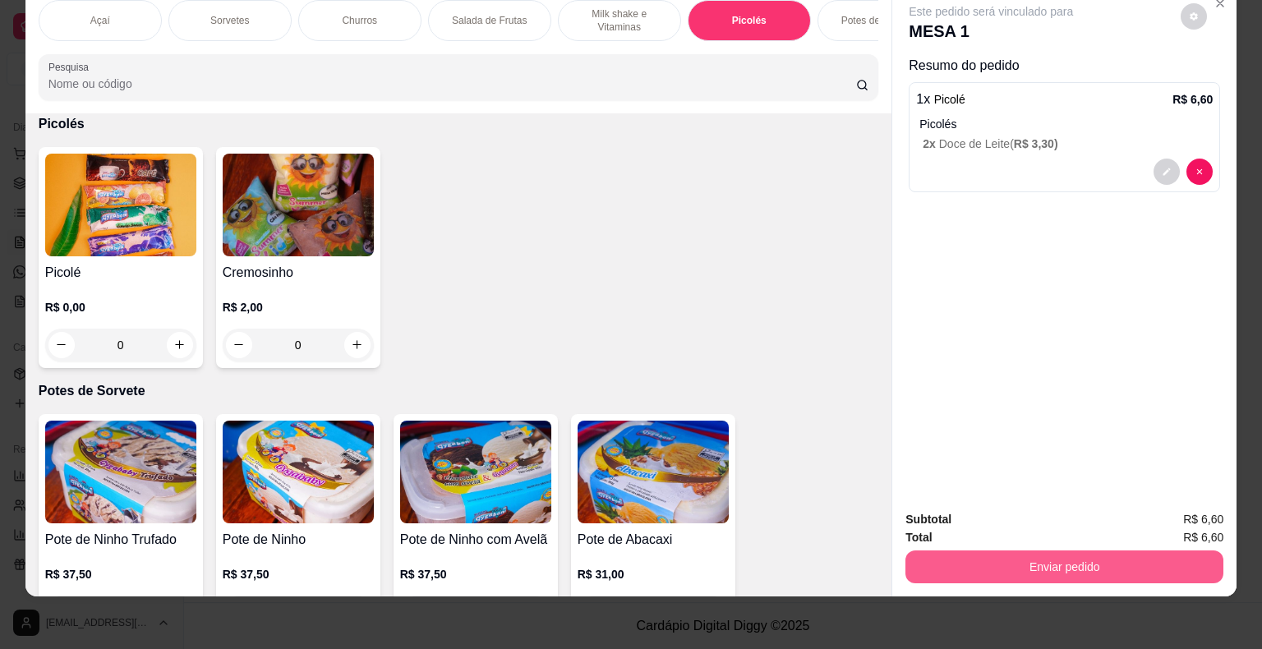
click at [982, 550] on button "Enviar pedido" at bounding box center [1064, 566] width 318 height 33
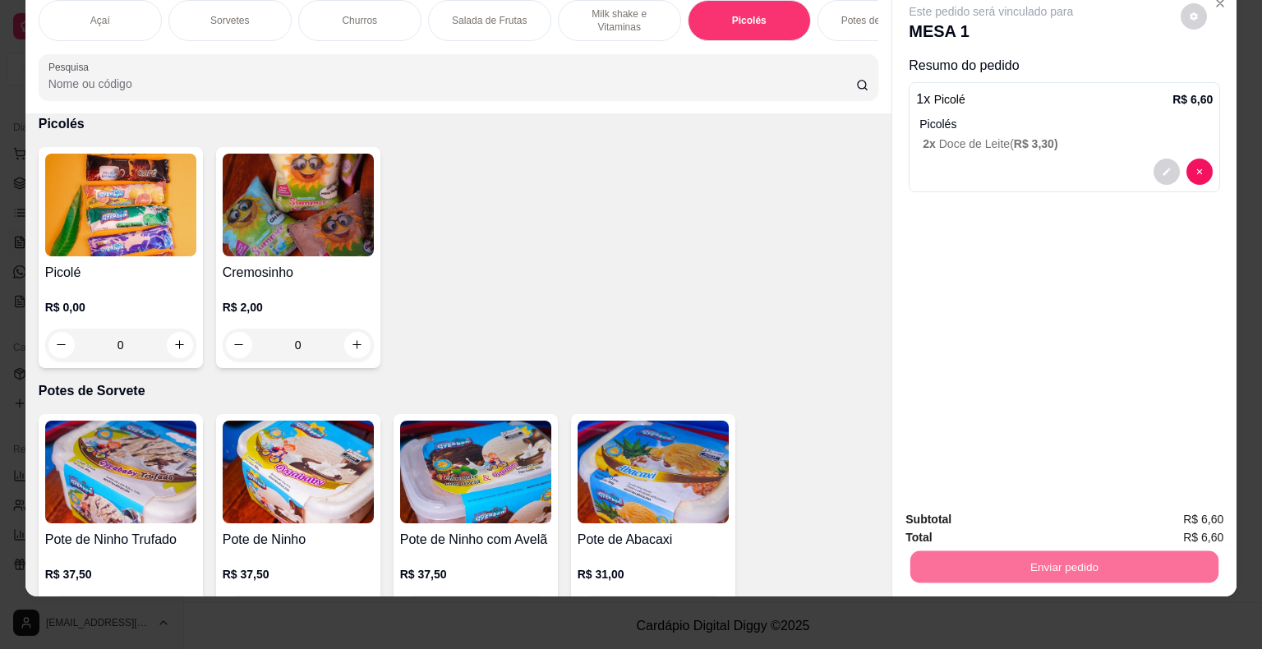
click at [1170, 511] on button "Enviar pedido" at bounding box center [1180, 514] width 90 height 30
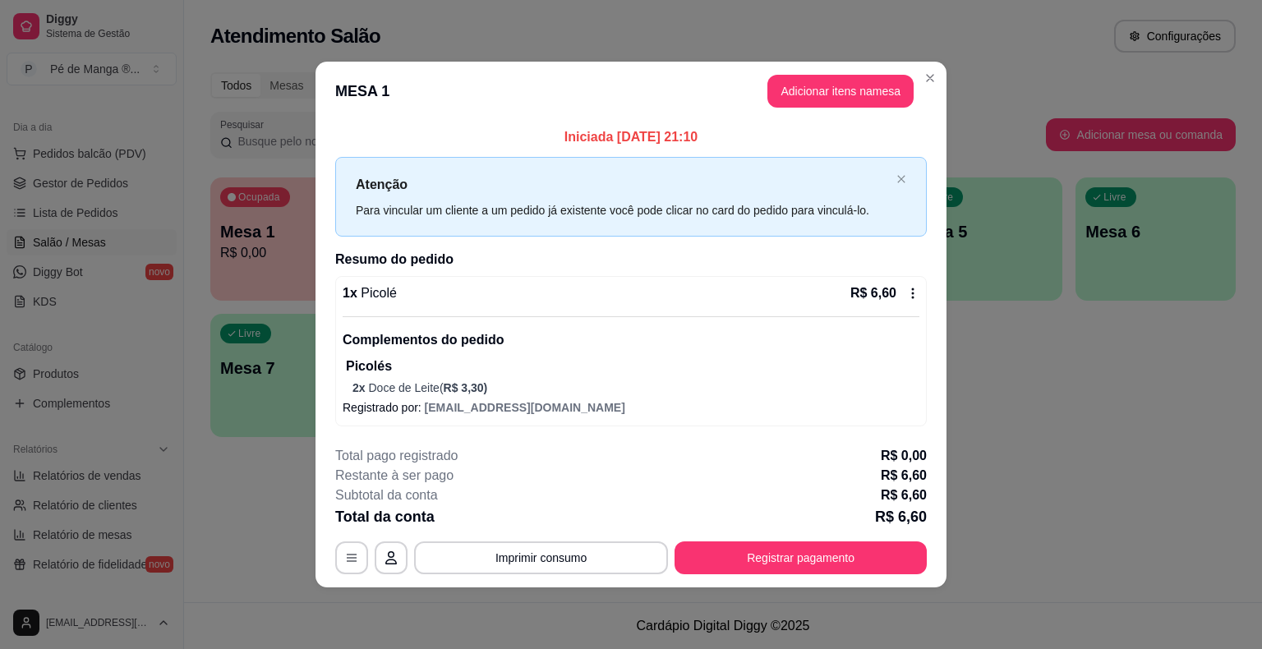
click at [753, 534] on div "**********" at bounding box center [631, 510] width 592 height 128
click at [753, 550] on button "Registrar pagamento" at bounding box center [800, 557] width 252 height 33
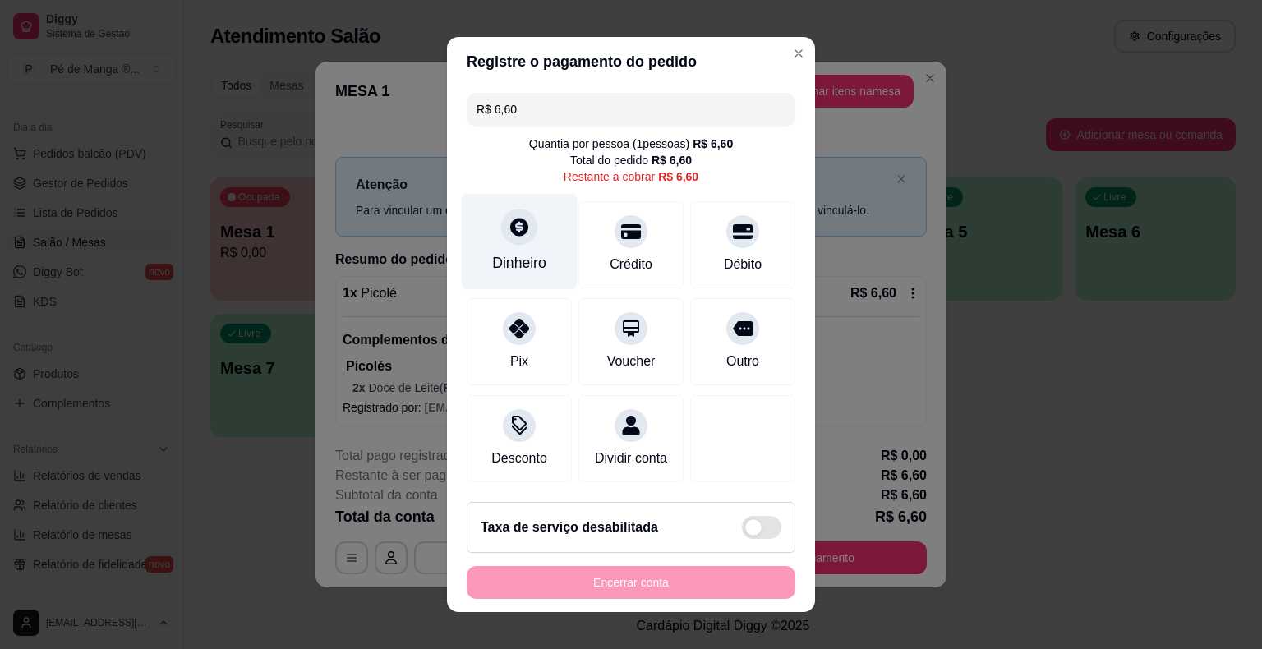
click at [513, 237] on icon at bounding box center [519, 226] width 21 height 21
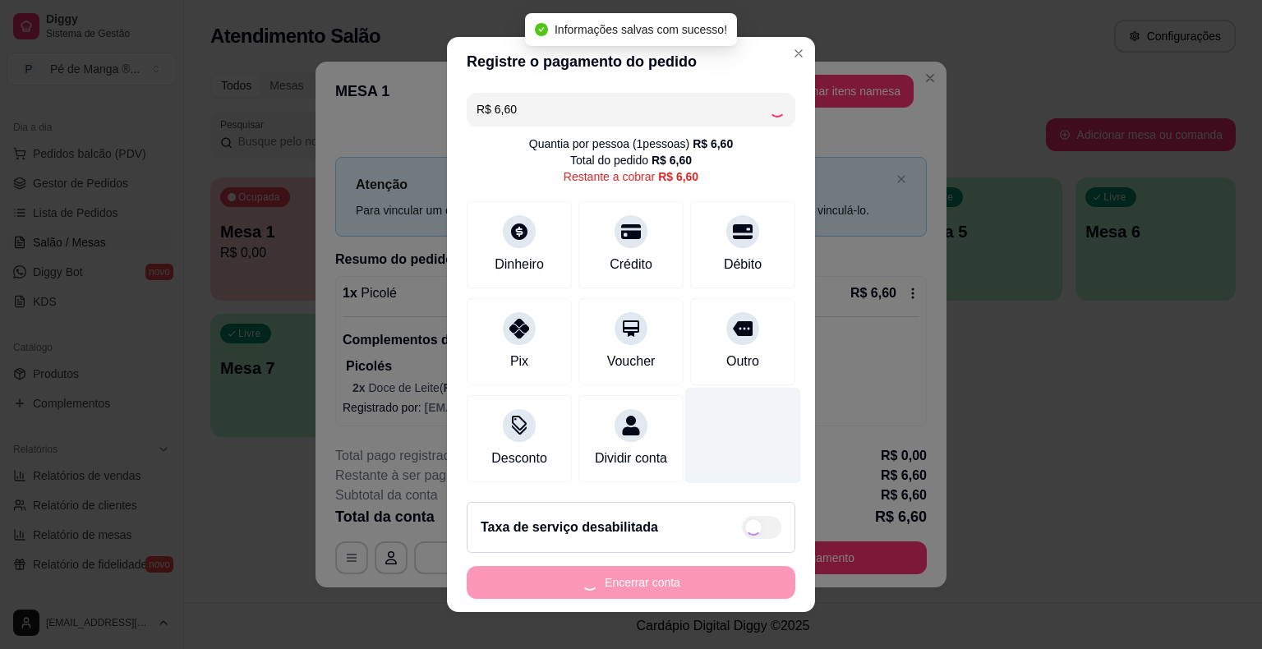
type input "R$ 0,00"
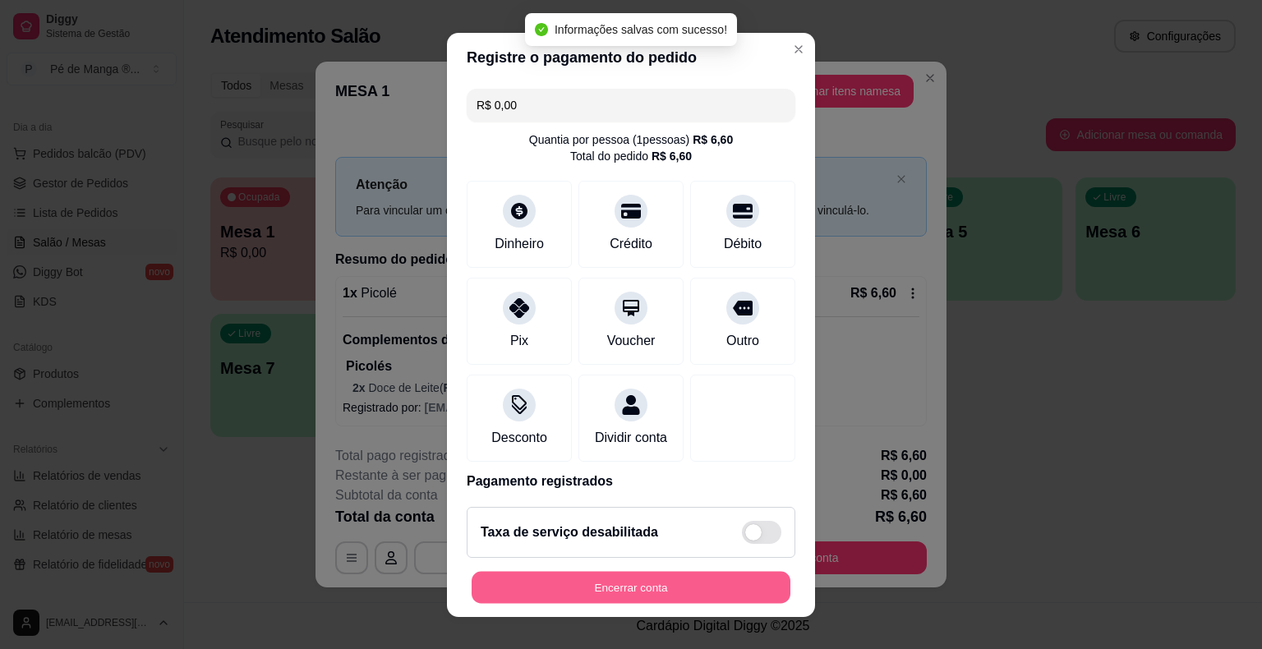
click at [693, 578] on button "Encerrar conta" at bounding box center [631, 587] width 319 height 32
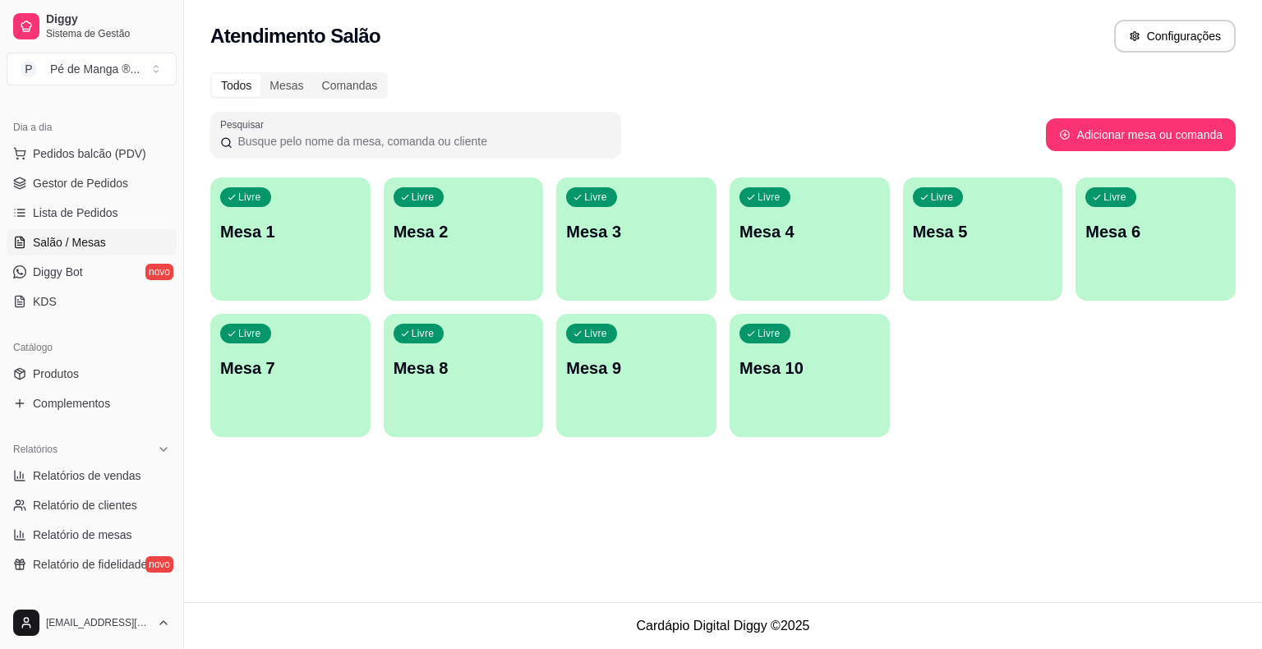
click at [290, 248] on div "Livre Mesa 1" at bounding box center [290, 229] width 160 height 104
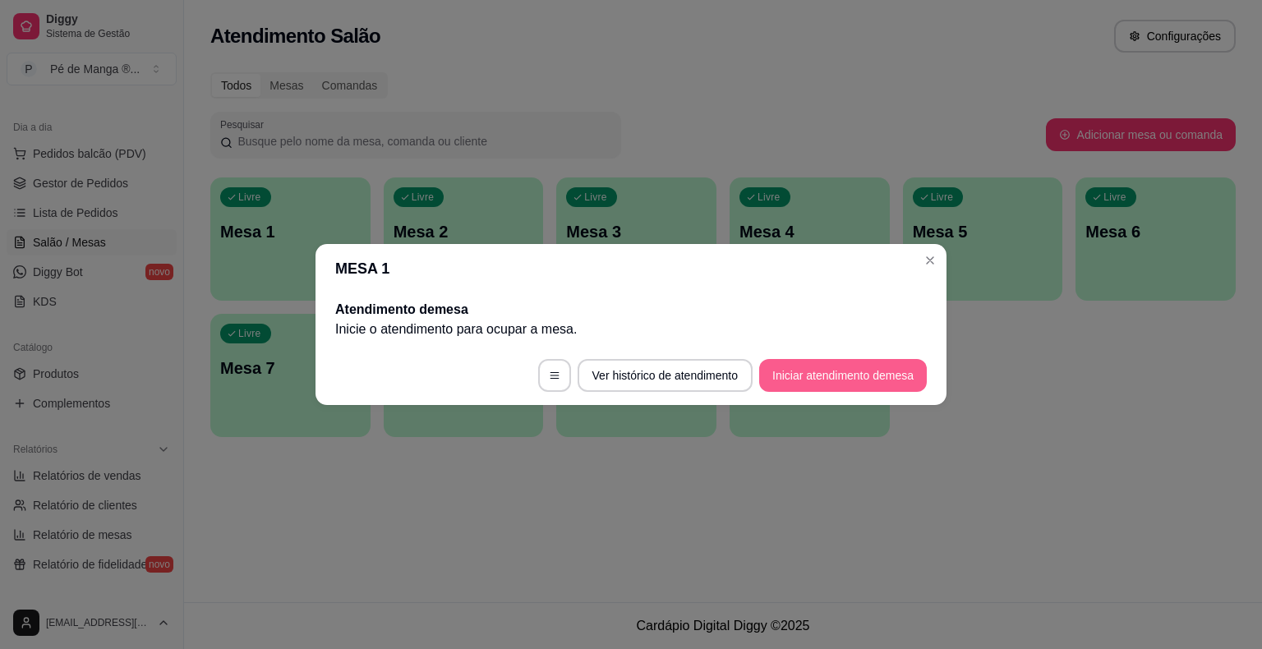
click at [836, 380] on button "Iniciar atendimento de mesa" at bounding box center [843, 375] width 168 height 33
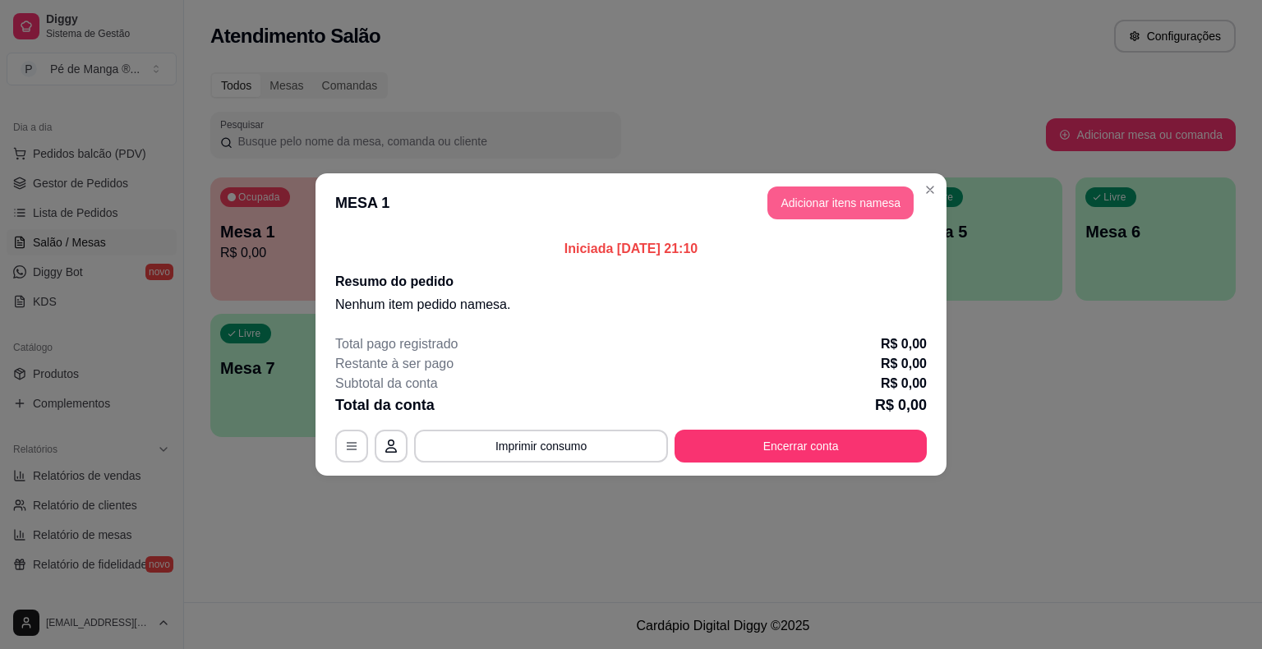
click at [854, 210] on button "Adicionar itens na mesa" at bounding box center [840, 202] width 146 height 33
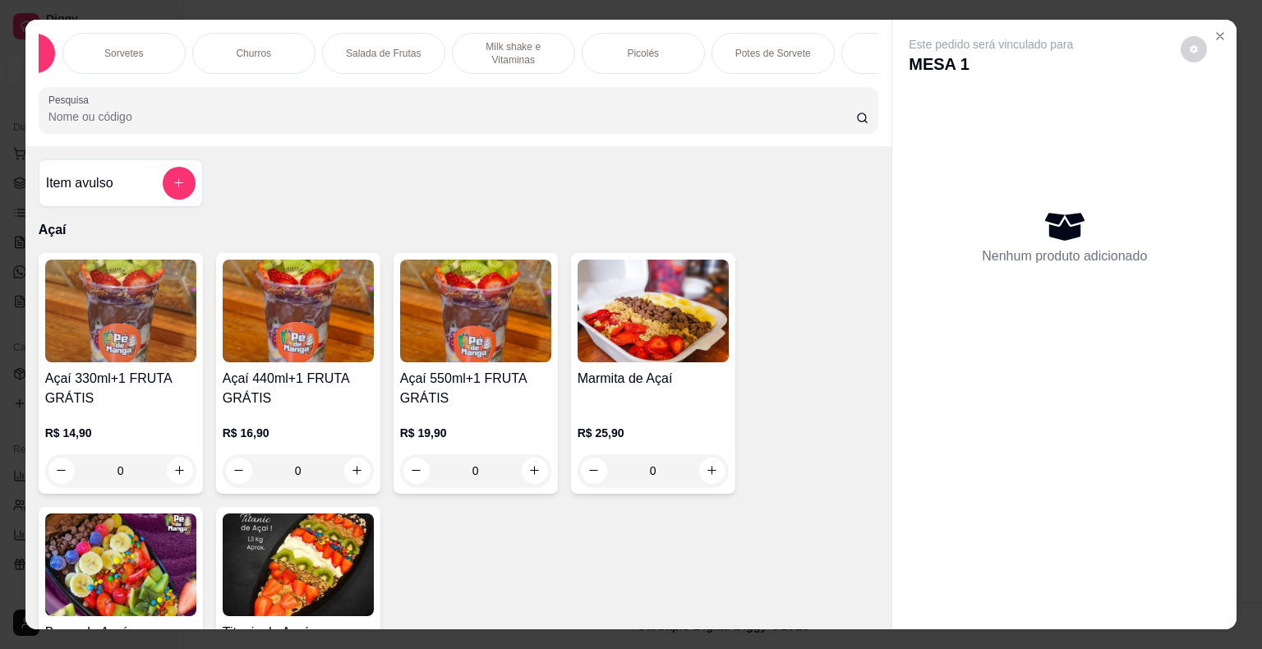
scroll to position [0, 0]
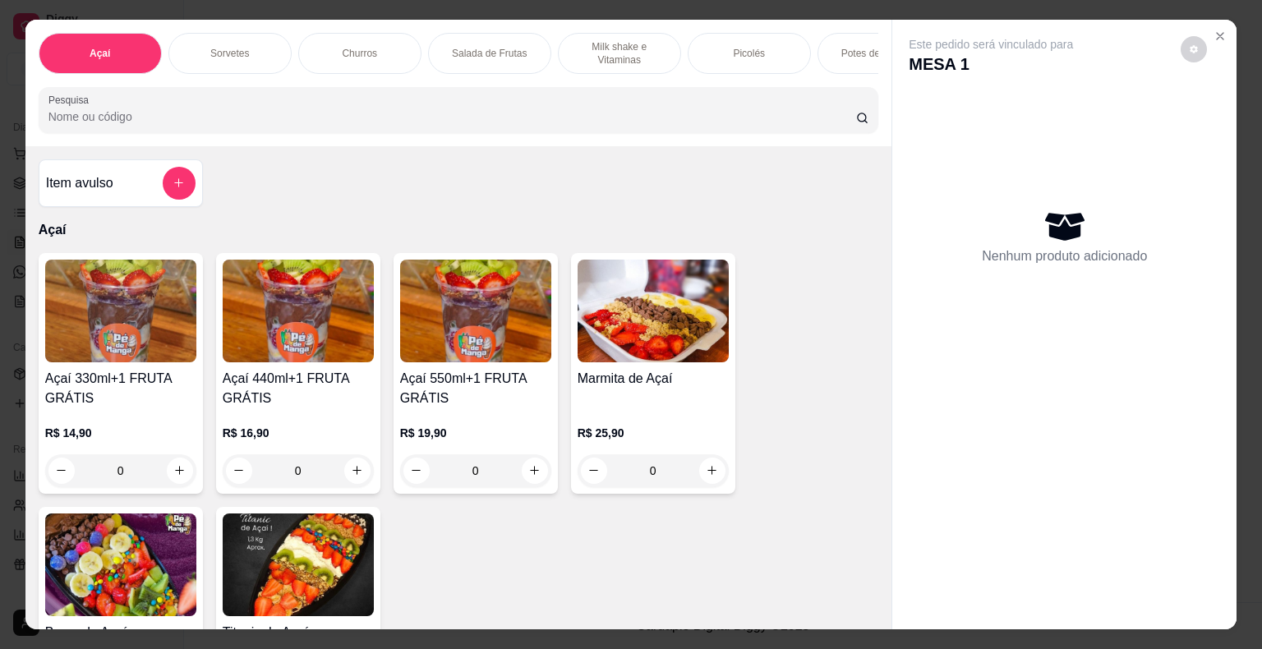
click at [253, 48] on div "Sorvetes" at bounding box center [229, 53] width 123 height 41
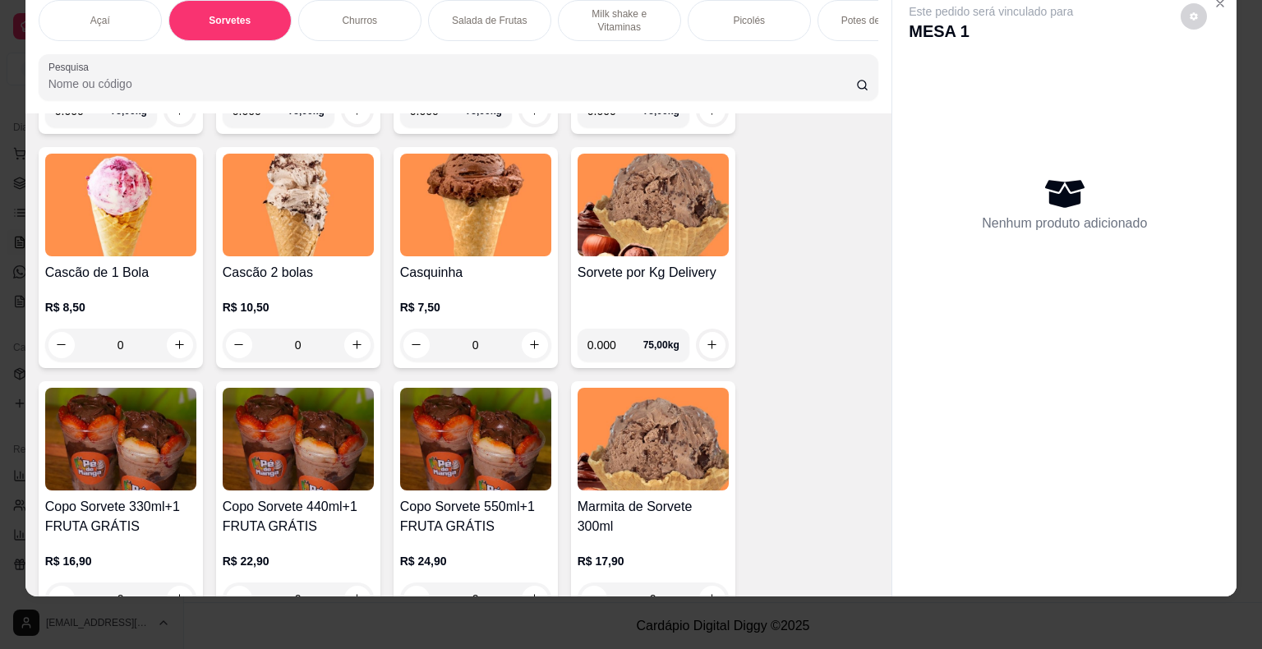
scroll to position [1006, 0]
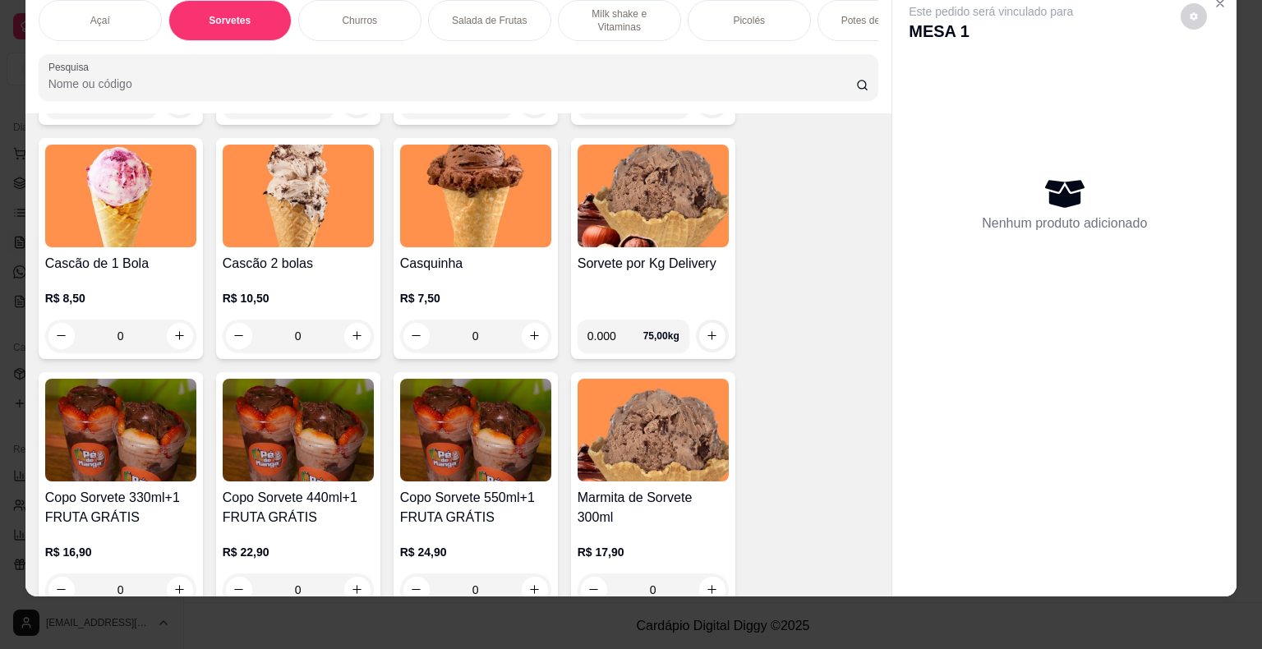
click at [343, 332] on div "0" at bounding box center [298, 336] width 151 height 33
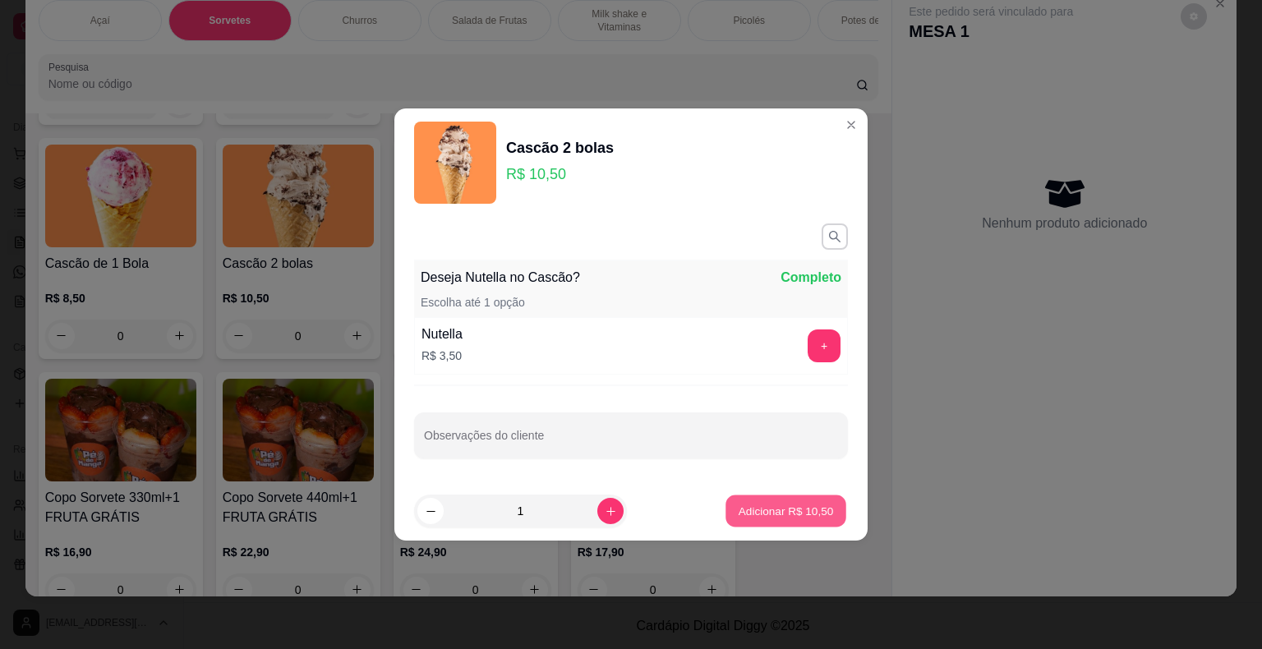
click at [751, 518] on button "Adicionar R$ 10,50" at bounding box center [785, 511] width 121 height 32
type input "1"
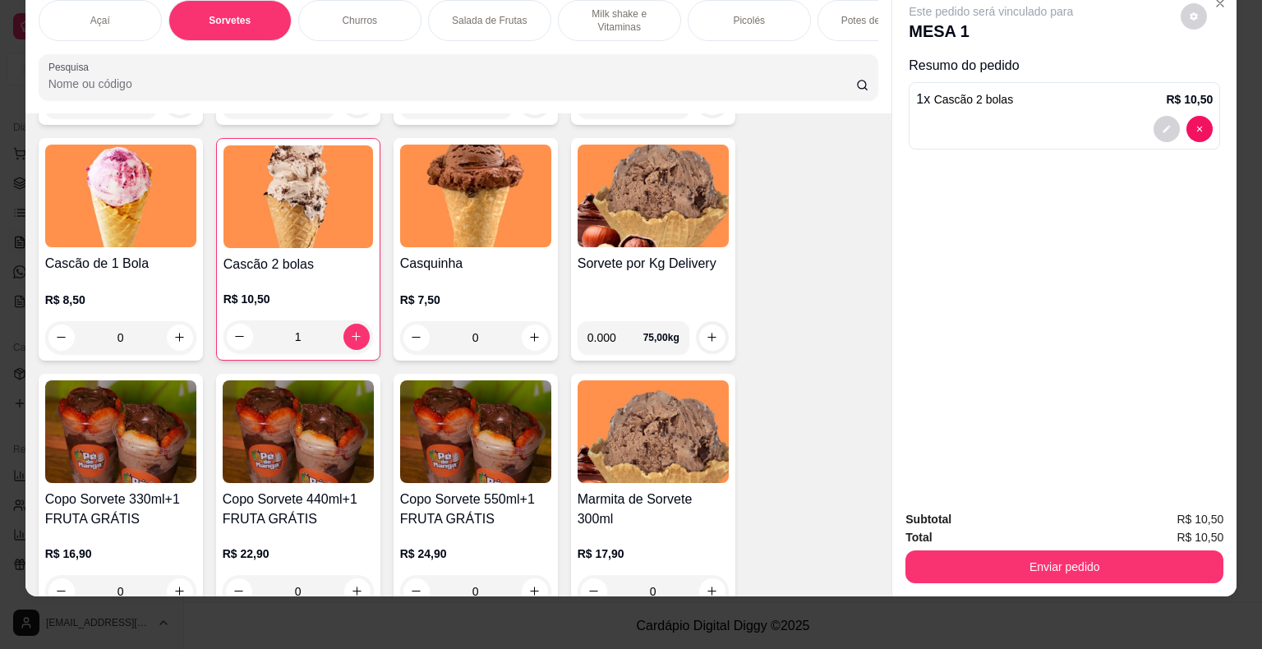
click at [351, 338] on div "1" at bounding box center [298, 336] width 150 height 33
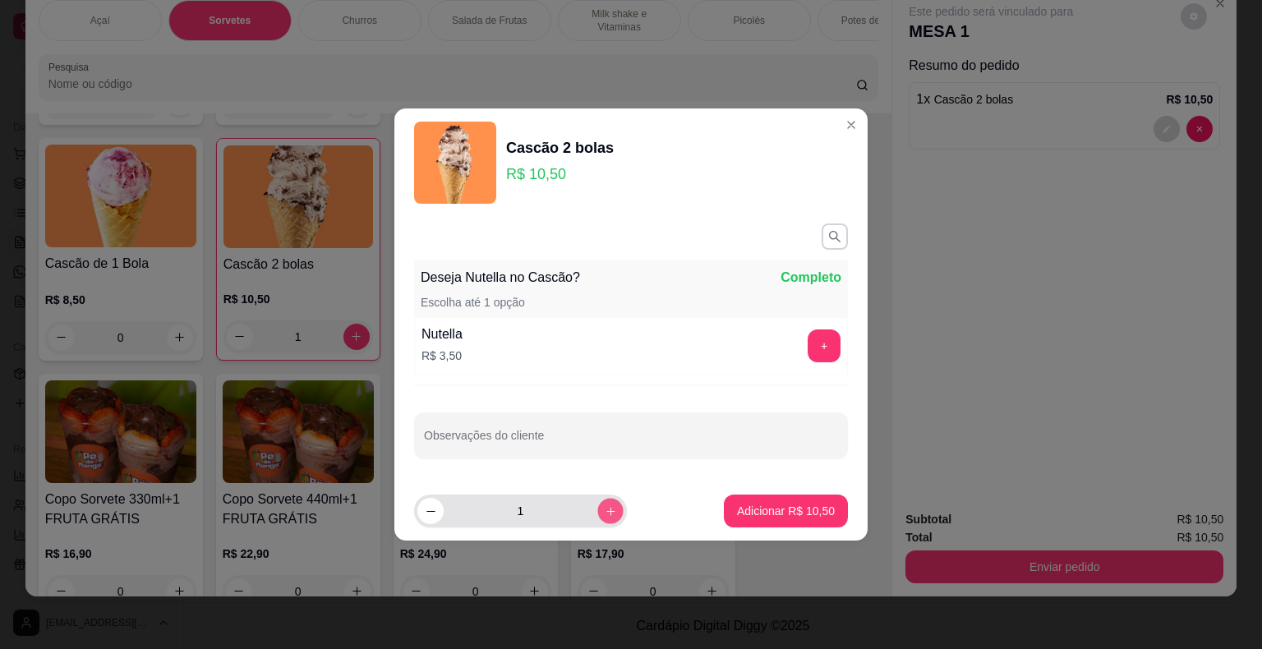
click at [606, 510] on icon "increase-product-quantity" at bounding box center [610, 511] width 8 height 8
type input "2"
click at [751, 511] on p "Adicionar R$ 21,00" at bounding box center [786, 511] width 98 height 16
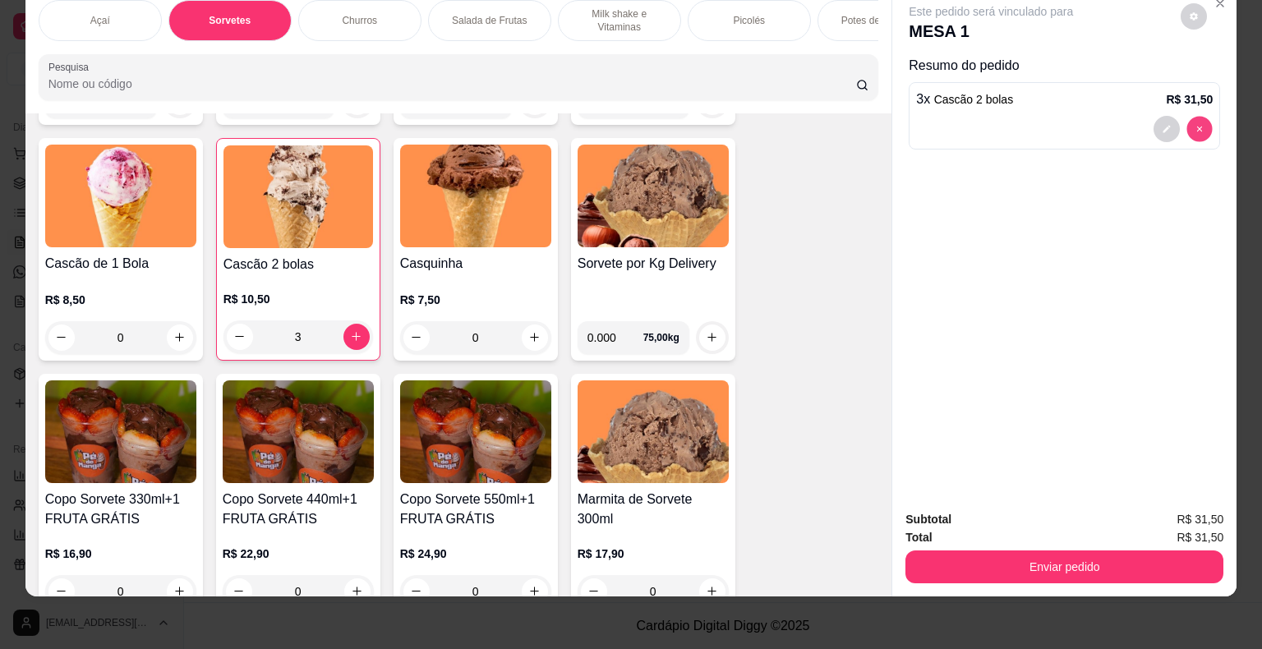
type input "0"
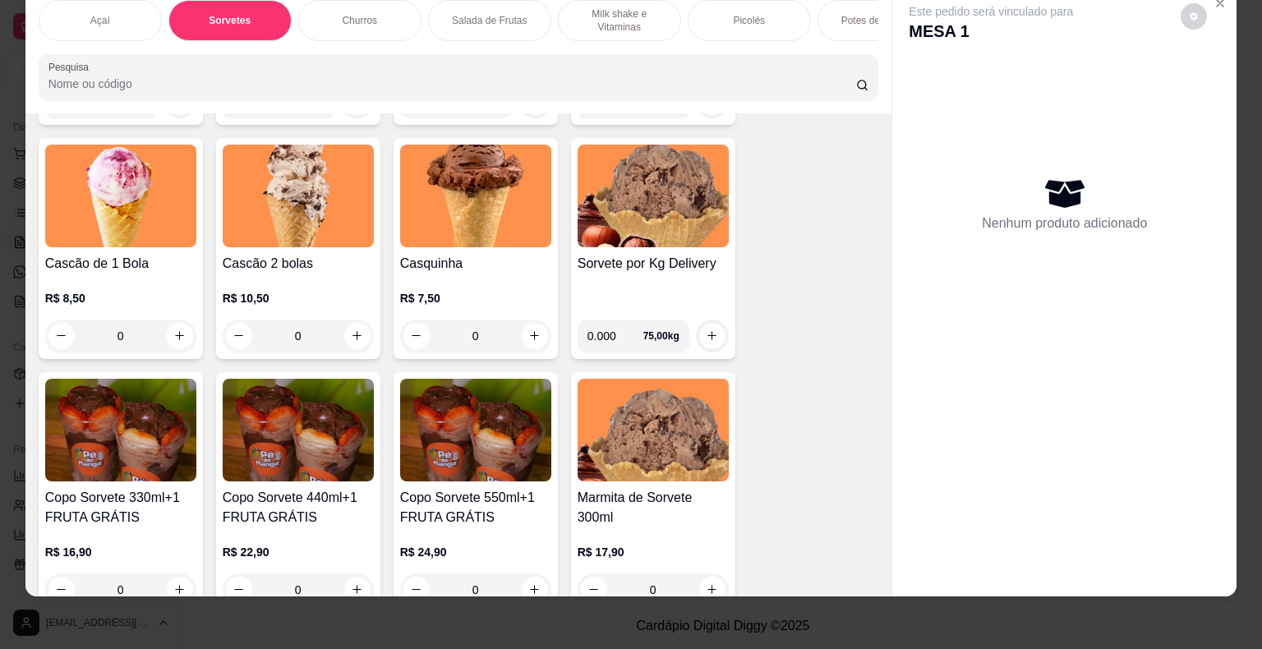
click at [355, 335] on div "0" at bounding box center [298, 336] width 151 height 33
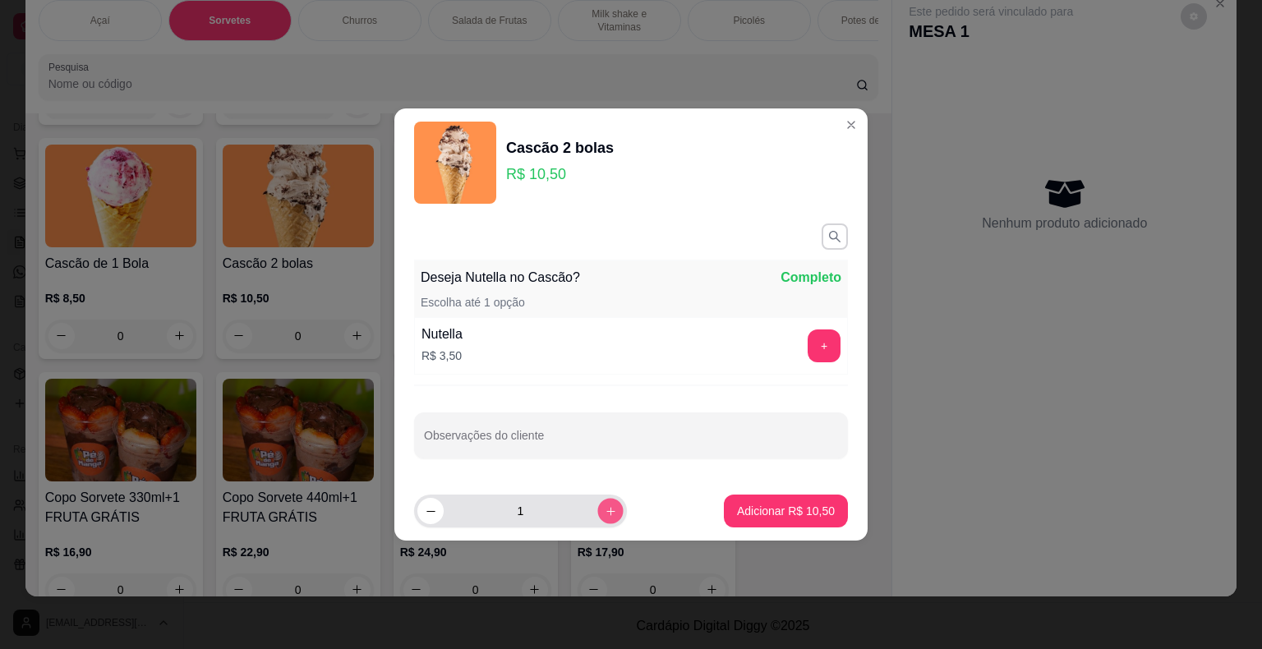
click at [605, 513] on icon "increase-product-quantity" at bounding box center [611, 511] width 12 height 12
type input "2"
click at [776, 512] on p "Adicionar R$ 21,00" at bounding box center [786, 511] width 98 height 16
type input "2"
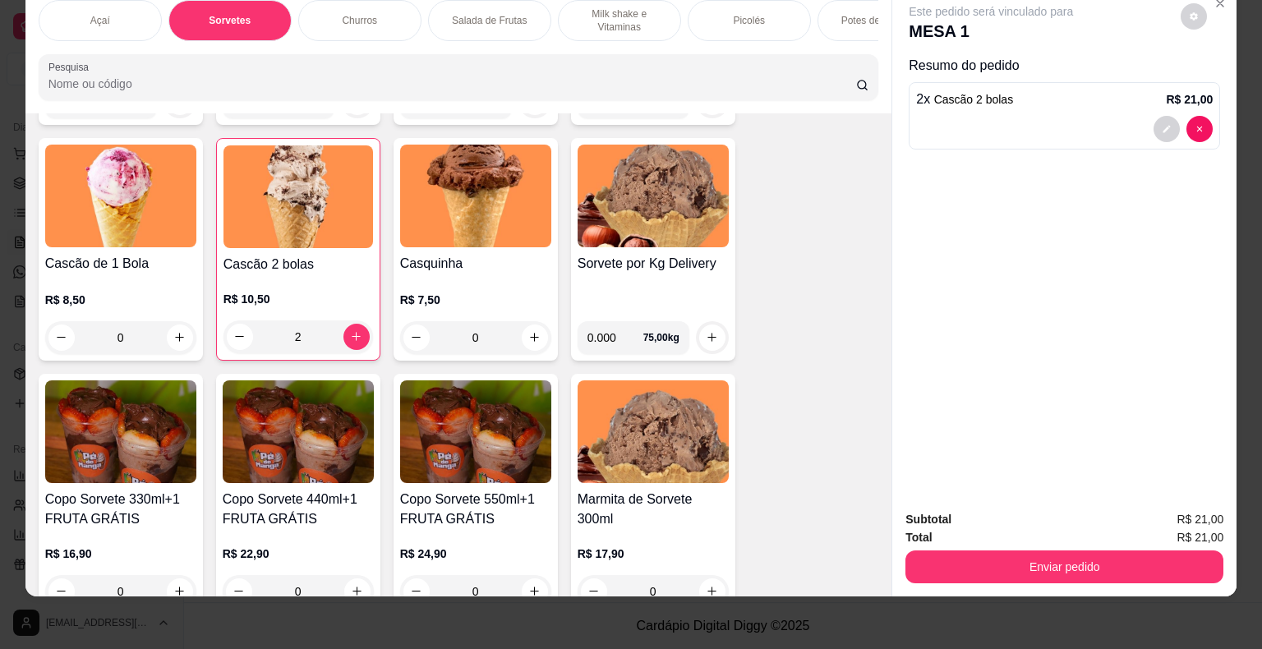
click at [611, 330] on input "0.000" at bounding box center [615, 337] width 56 height 33
type input "0.218"
click at [710, 334] on icon "increase-product-quantity" at bounding box center [712, 337] width 12 height 12
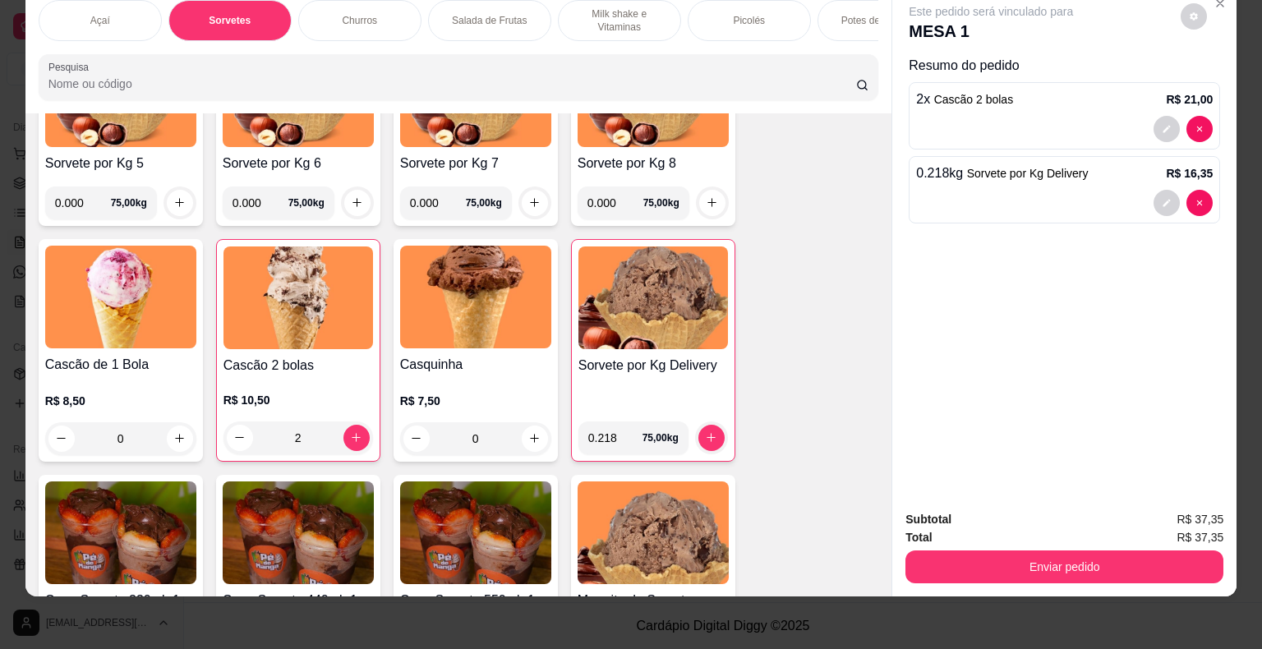
scroll to position [841, 0]
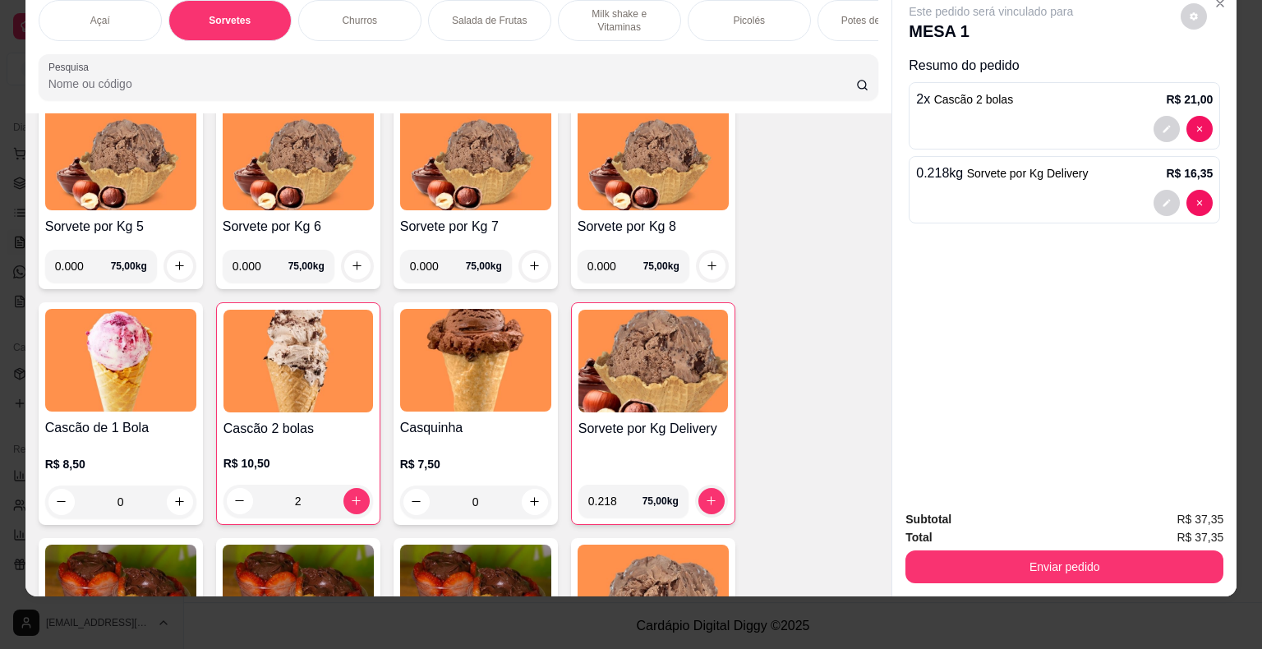
click at [78, 261] on input "0.000" at bounding box center [83, 266] width 56 height 33
type input "0.226"
click at [173, 268] on icon "increase-product-quantity" at bounding box center [179, 266] width 12 height 12
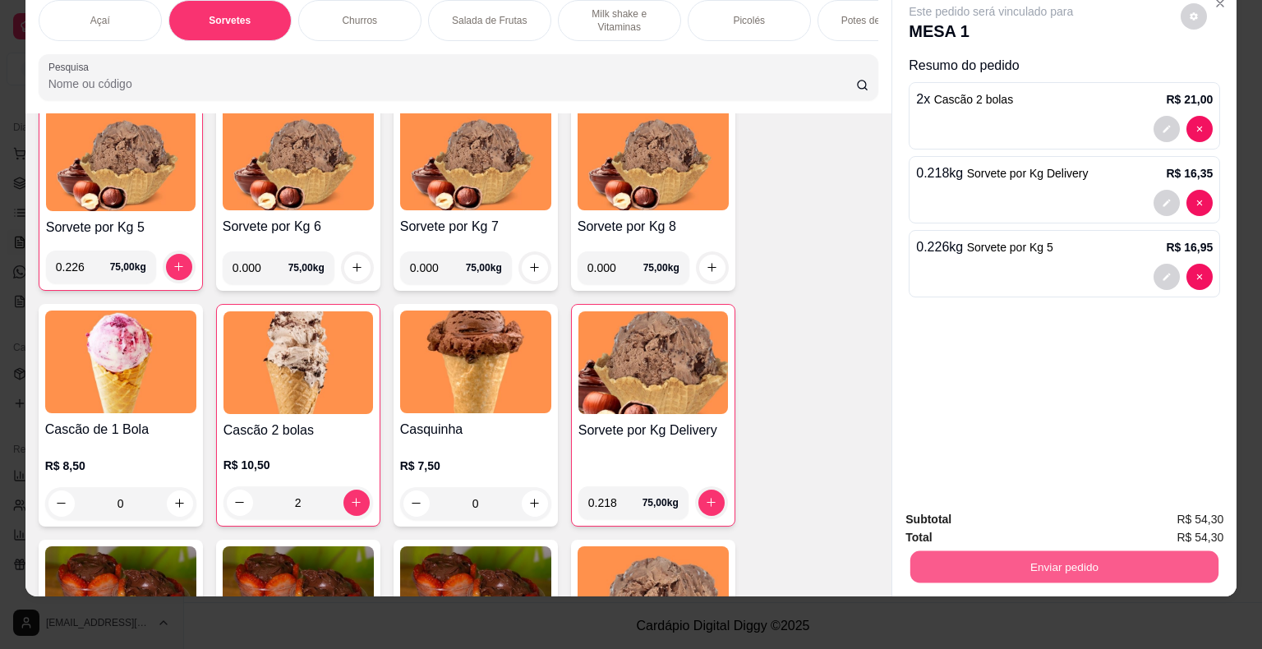
click at [997, 551] on button "Enviar pedido" at bounding box center [1064, 567] width 308 height 32
click at [1071, 321] on div "Este pedido será vinculado para MESA 1 Resumo do pedido 2 x Cascão 2 bolas R$ 2…" at bounding box center [1064, 242] width 344 height 511
click at [1047, 555] on button "Enviar pedido" at bounding box center [1064, 566] width 318 height 33
click at [1179, 516] on button "Enviar pedido" at bounding box center [1181, 514] width 93 height 31
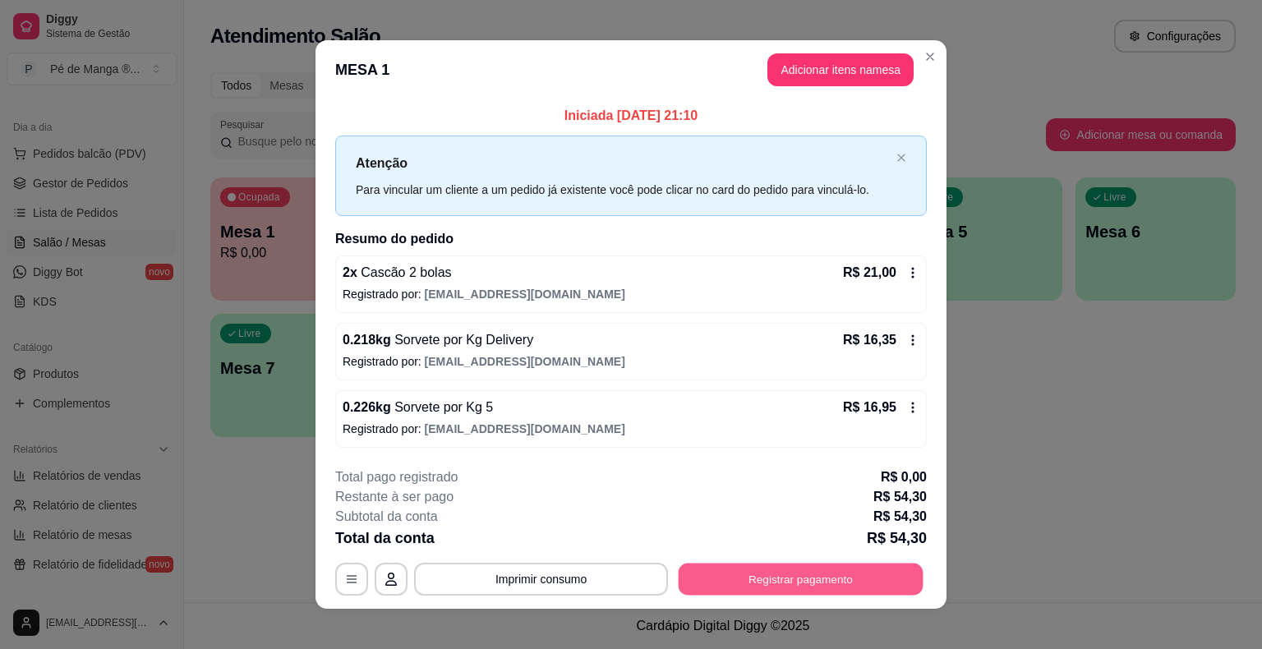
click at [799, 586] on button "Registrar pagamento" at bounding box center [801, 579] width 245 height 32
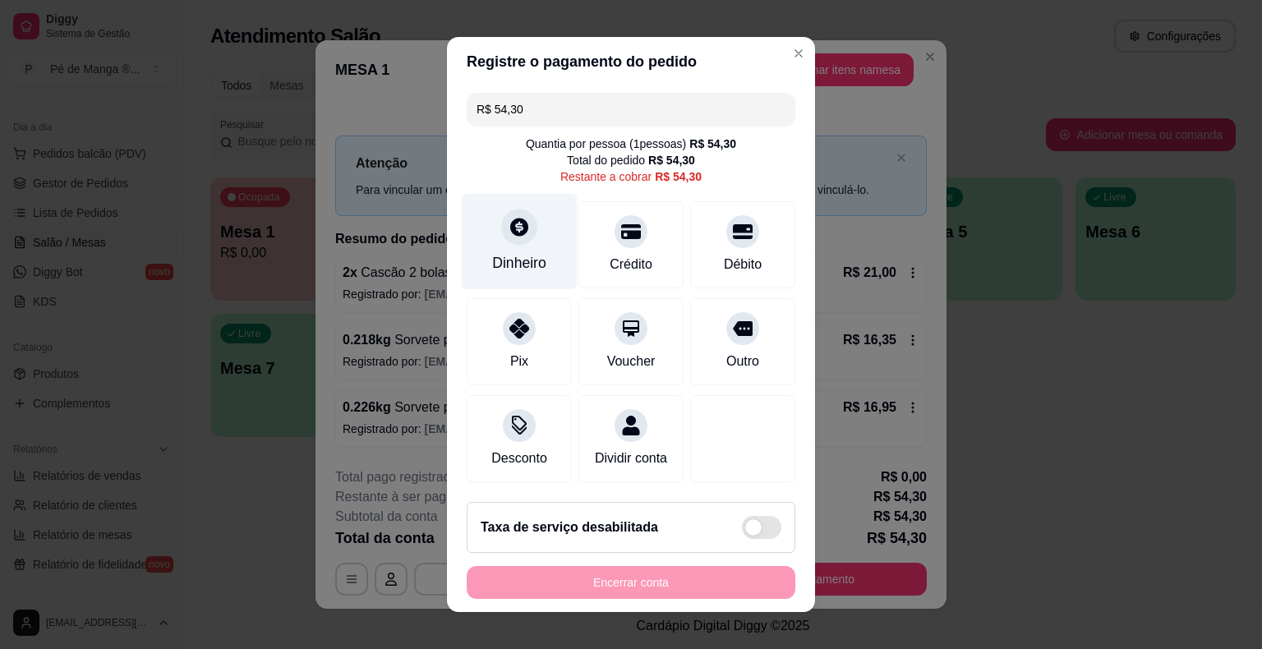
click at [532, 255] on div "Dinheiro" at bounding box center [519, 262] width 54 height 21
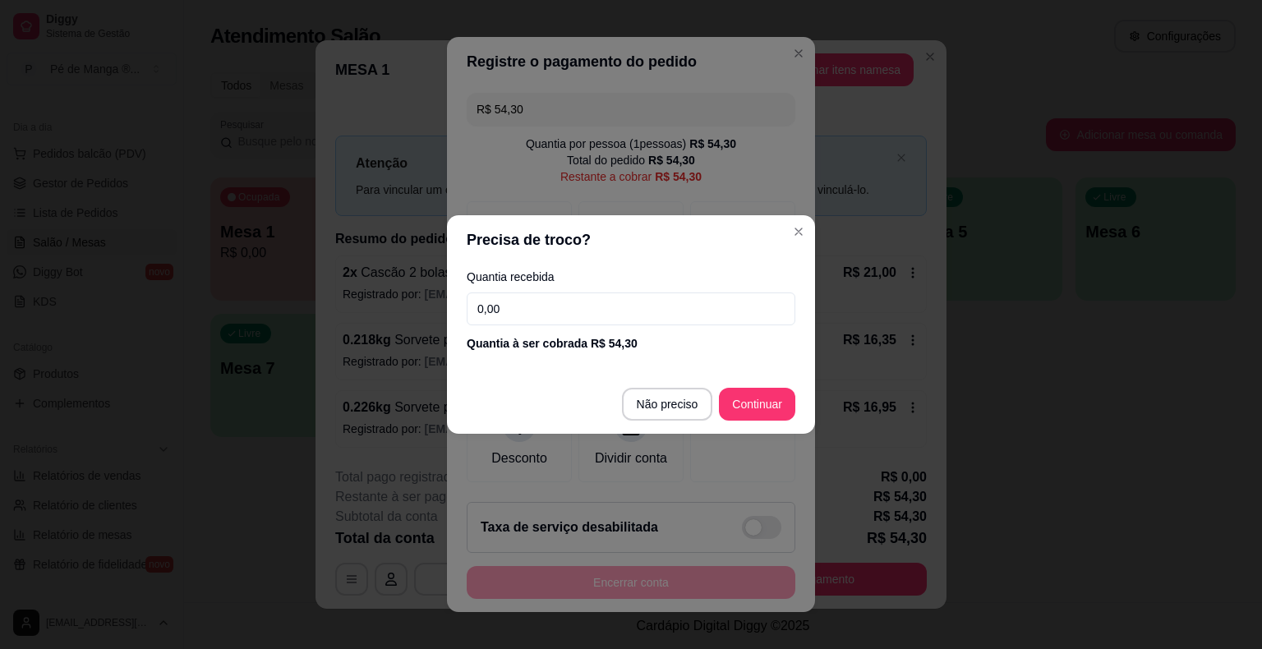
drag, startPoint x: 580, startPoint y: 315, endPoint x: 430, endPoint y: 289, distance: 152.5
click at [433, 298] on div "Precisa de troco? Quantia recebida 0,00 Quantia à ser cobrada R$ 54,30 Não prec…" at bounding box center [631, 324] width 1262 height 649
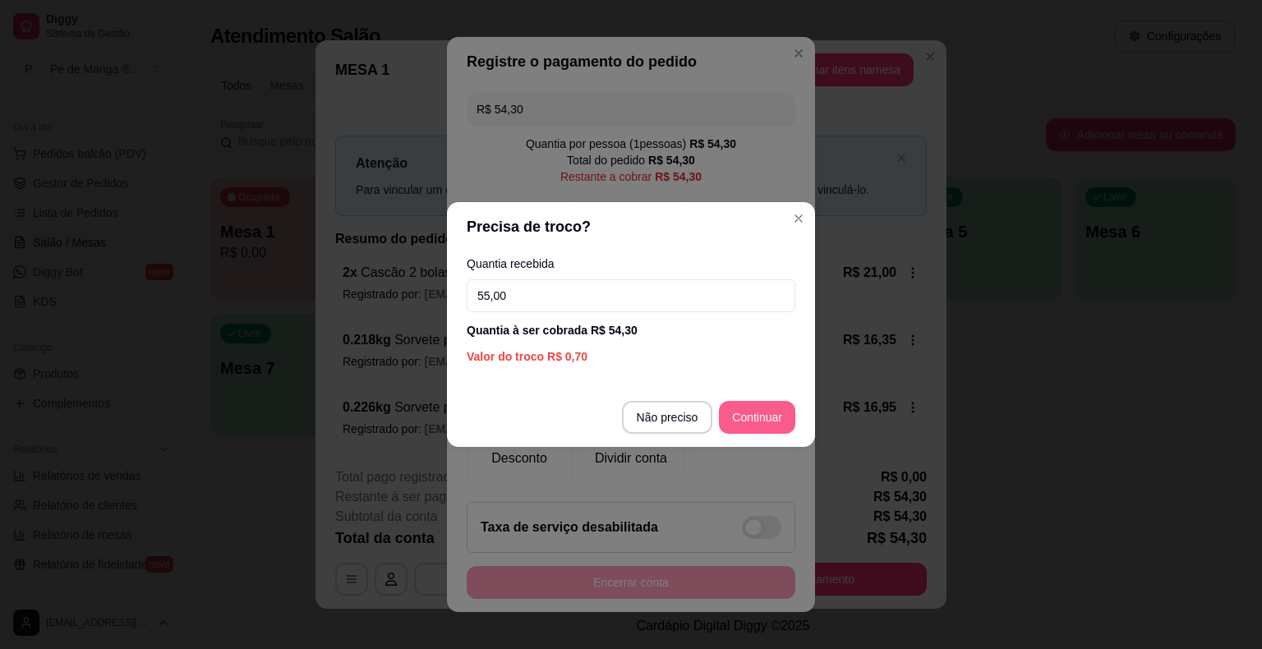
type input "55,00"
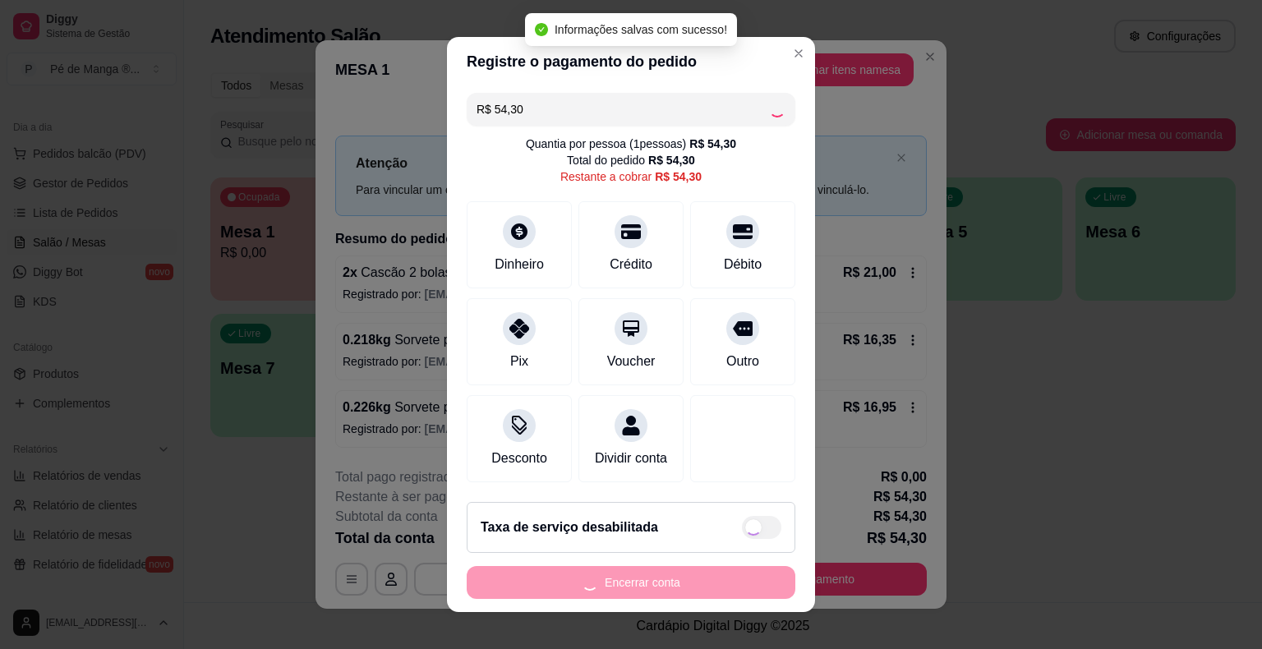
type input "R$ 0,00"
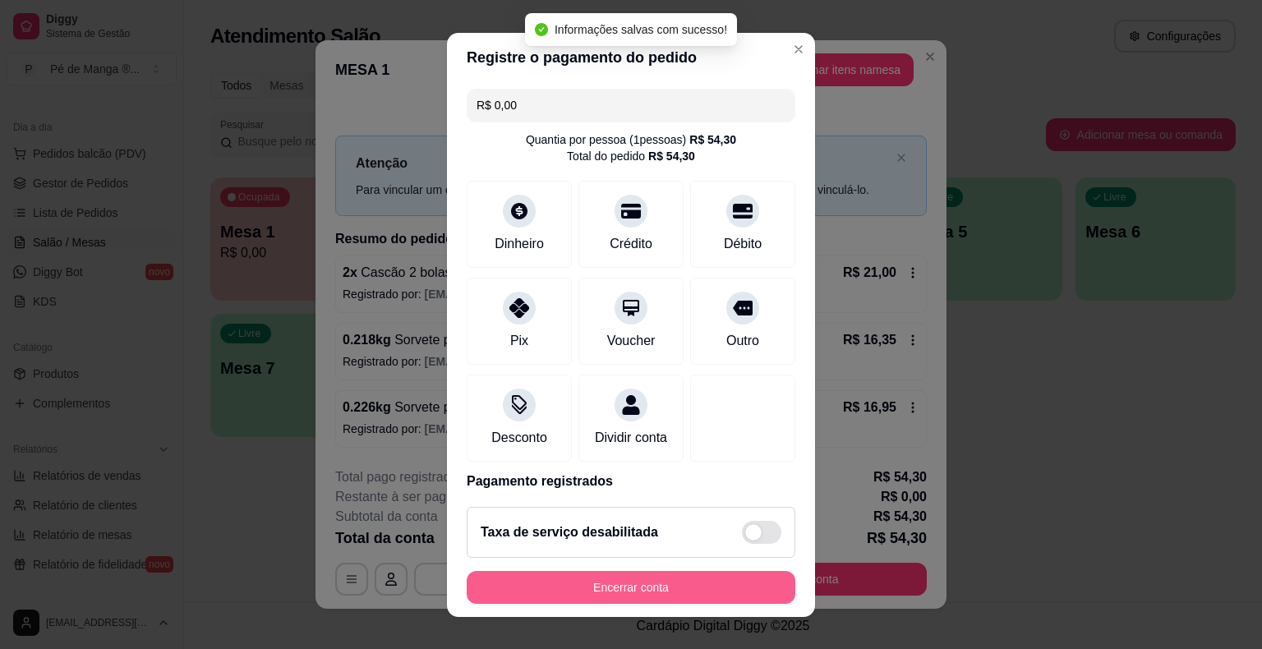
click at [732, 592] on button "Encerrar conta" at bounding box center [631, 587] width 329 height 33
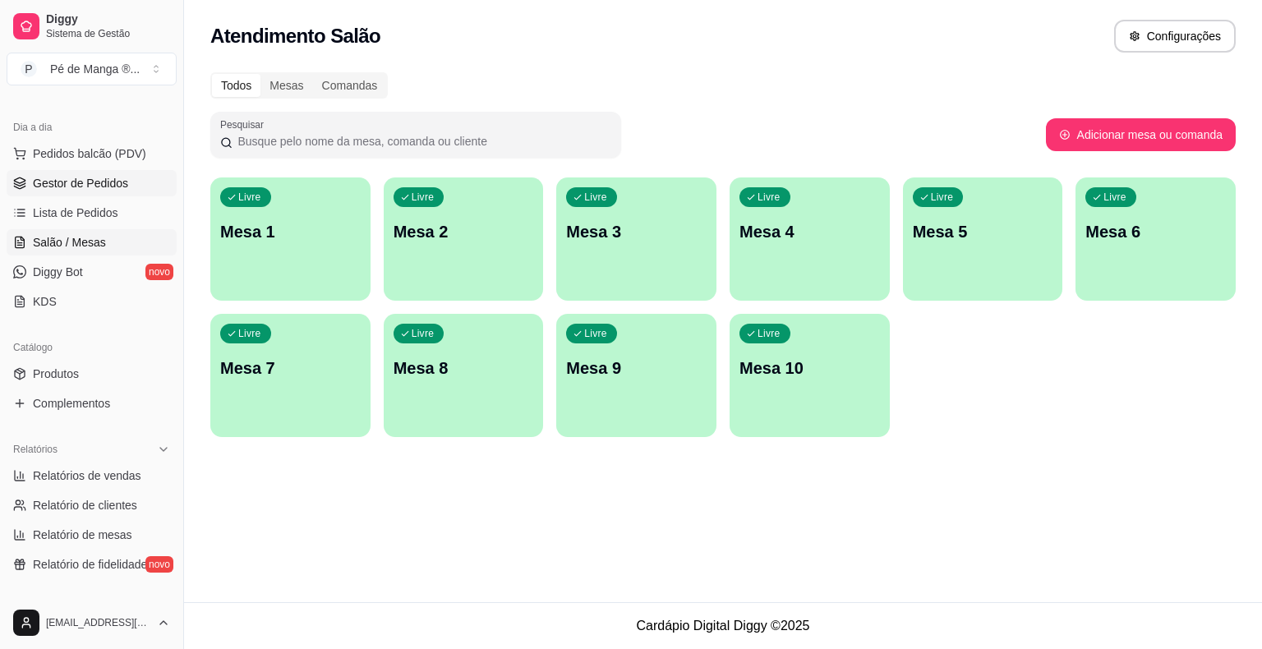
click at [118, 189] on span "Gestor de Pedidos" at bounding box center [80, 183] width 95 height 16
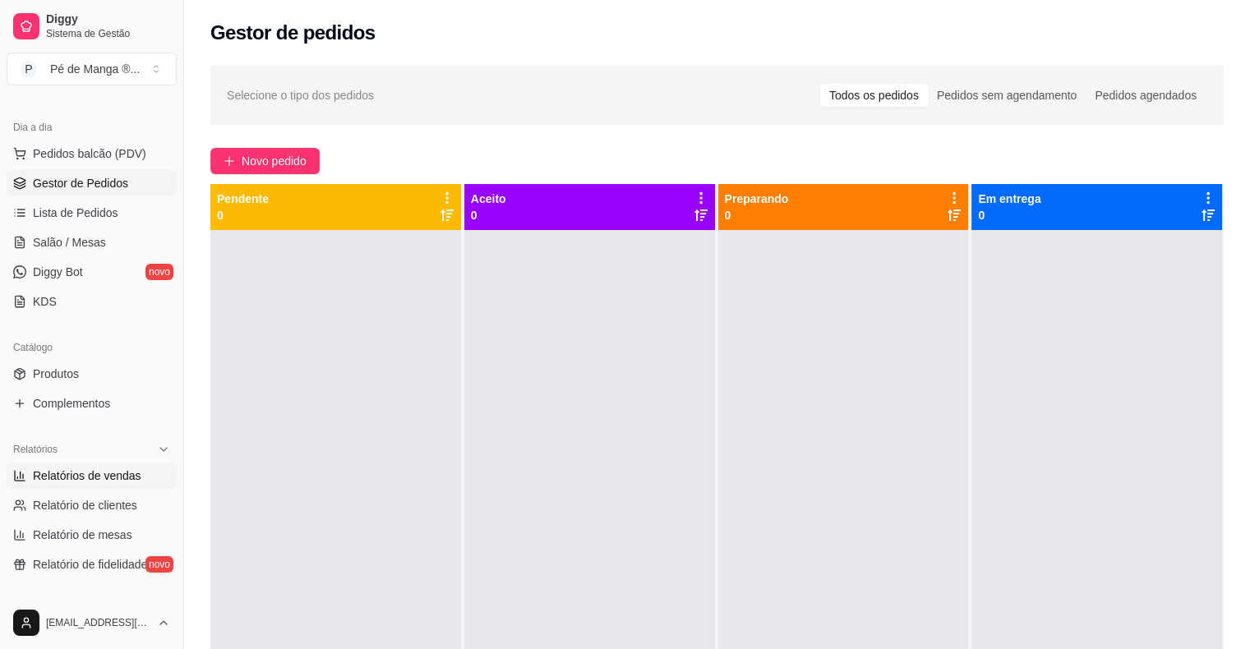
click at [136, 476] on span "Relatórios de vendas" at bounding box center [87, 475] width 108 height 16
select select "ALL"
select select "0"
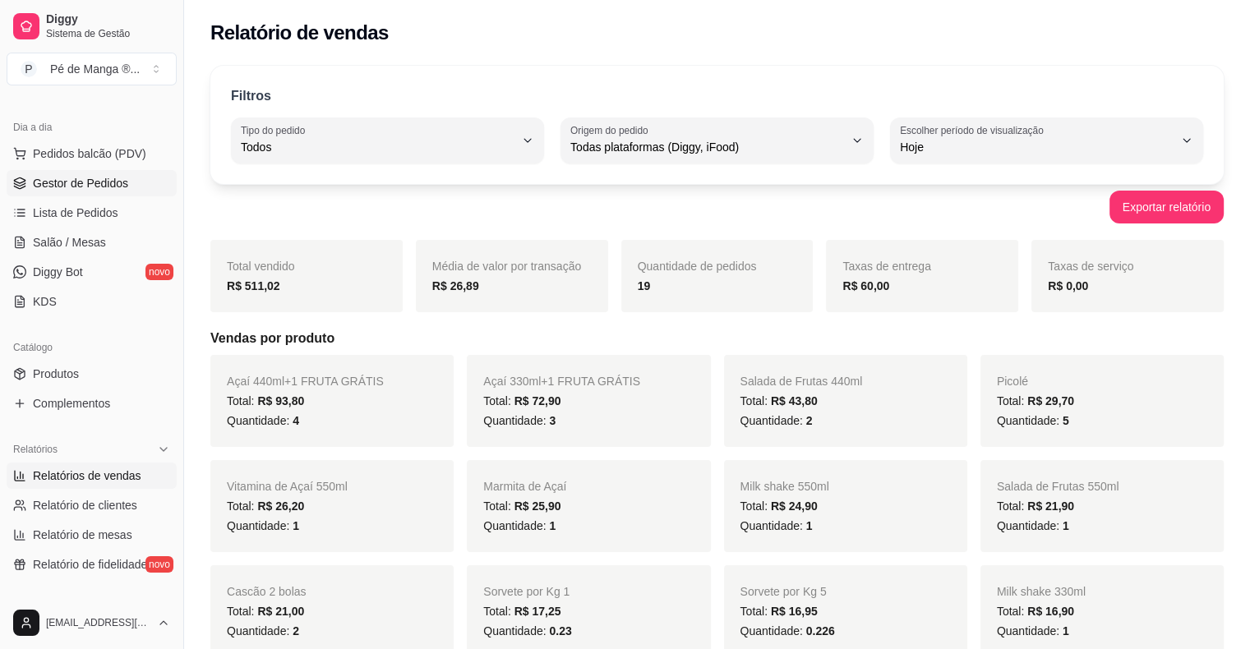
click at [108, 186] on span "Gestor de Pedidos" at bounding box center [80, 183] width 95 height 16
